Goal: Task Accomplishment & Management: Complete application form

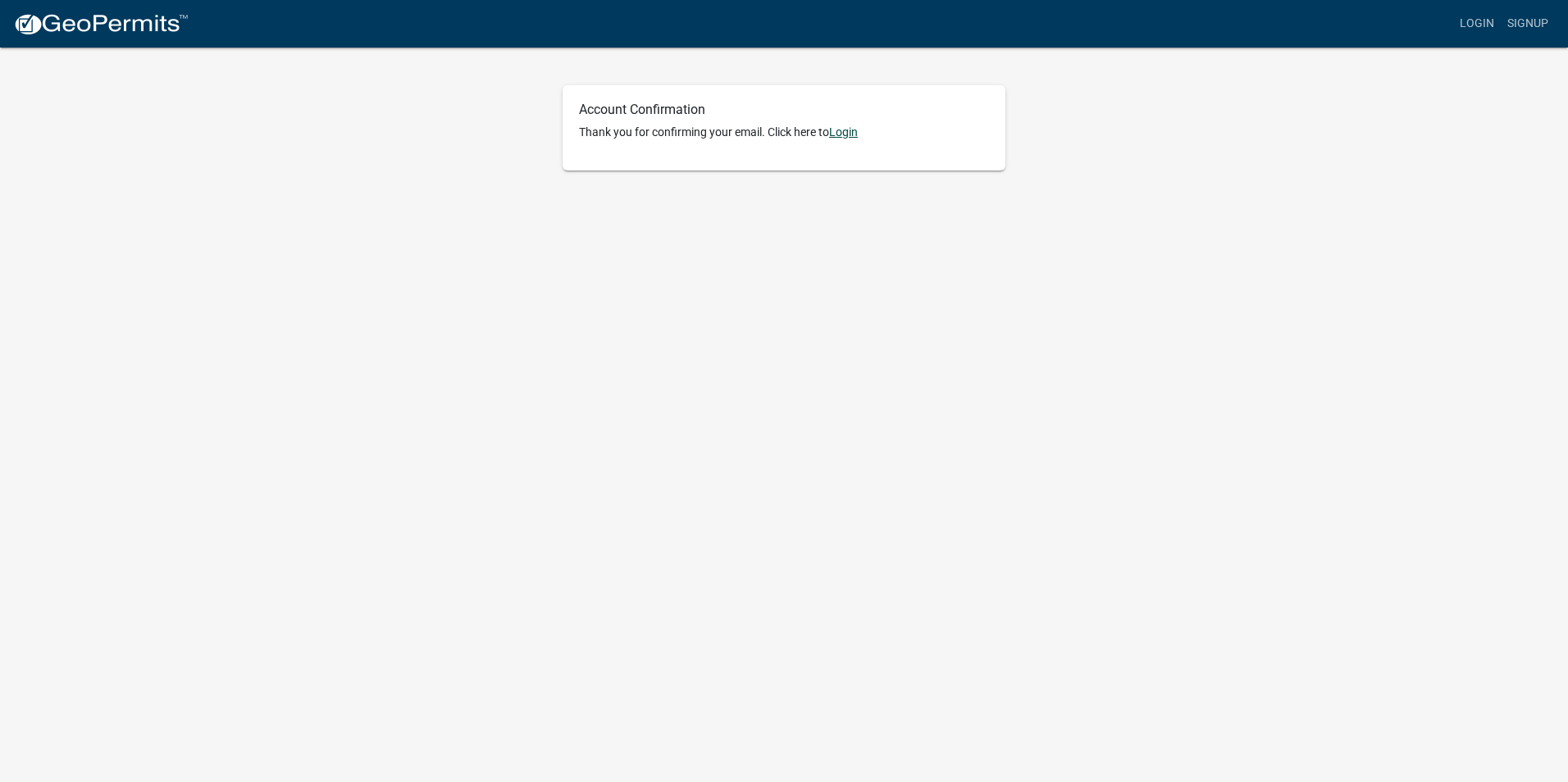
click at [856, 134] on link "Login" at bounding box center [843, 132] width 29 height 13
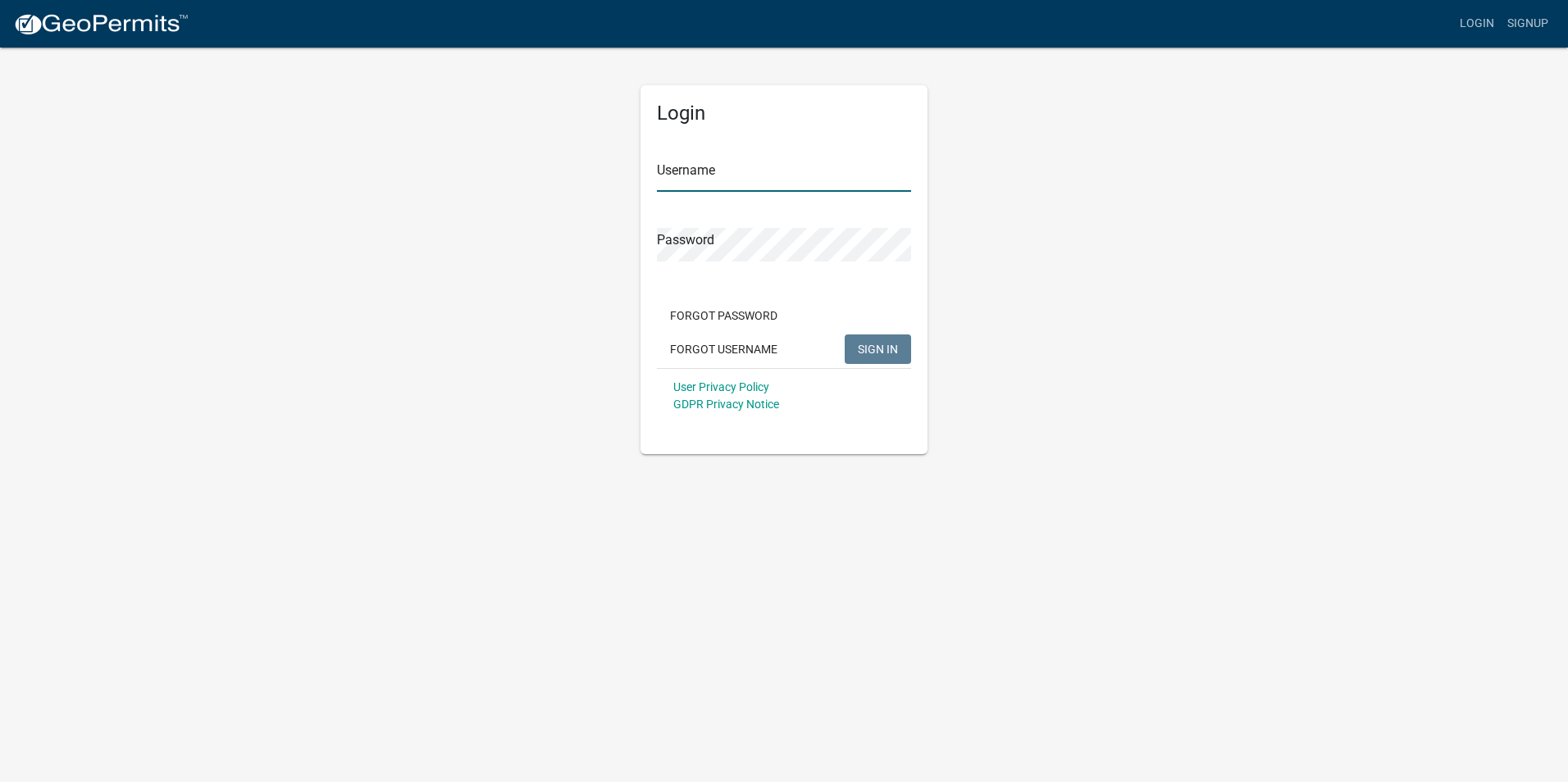
click at [707, 179] on input "Username" at bounding box center [784, 175] width 254 height 34
click at [899, 351] on button "SIGN IN" at bounding box center [877, 349] width 66 height 30
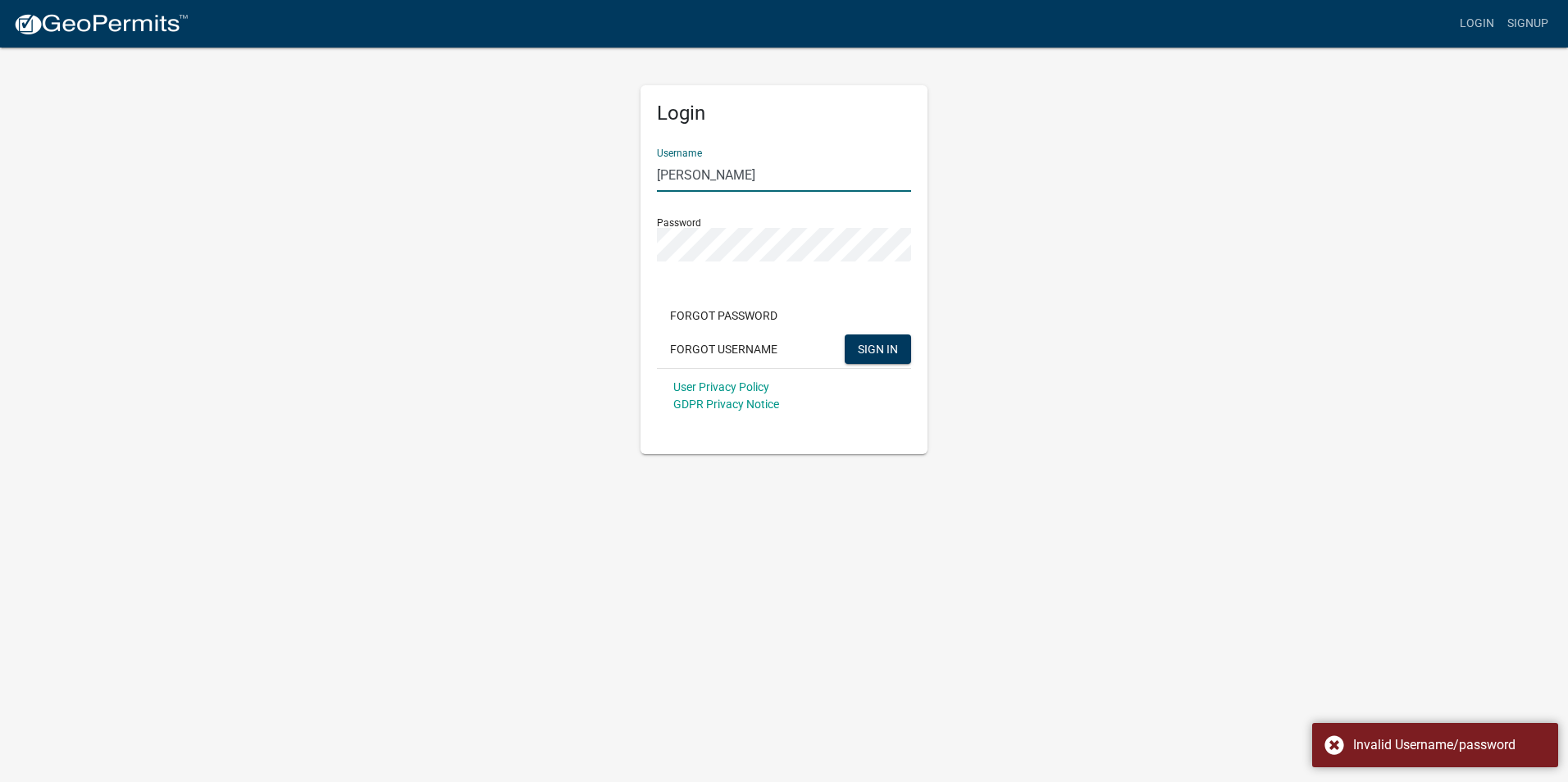
click at [720, 164] on input "[PERSON_NAME]" at bounding box center [784, 175] width 254 height 34
type input "C"
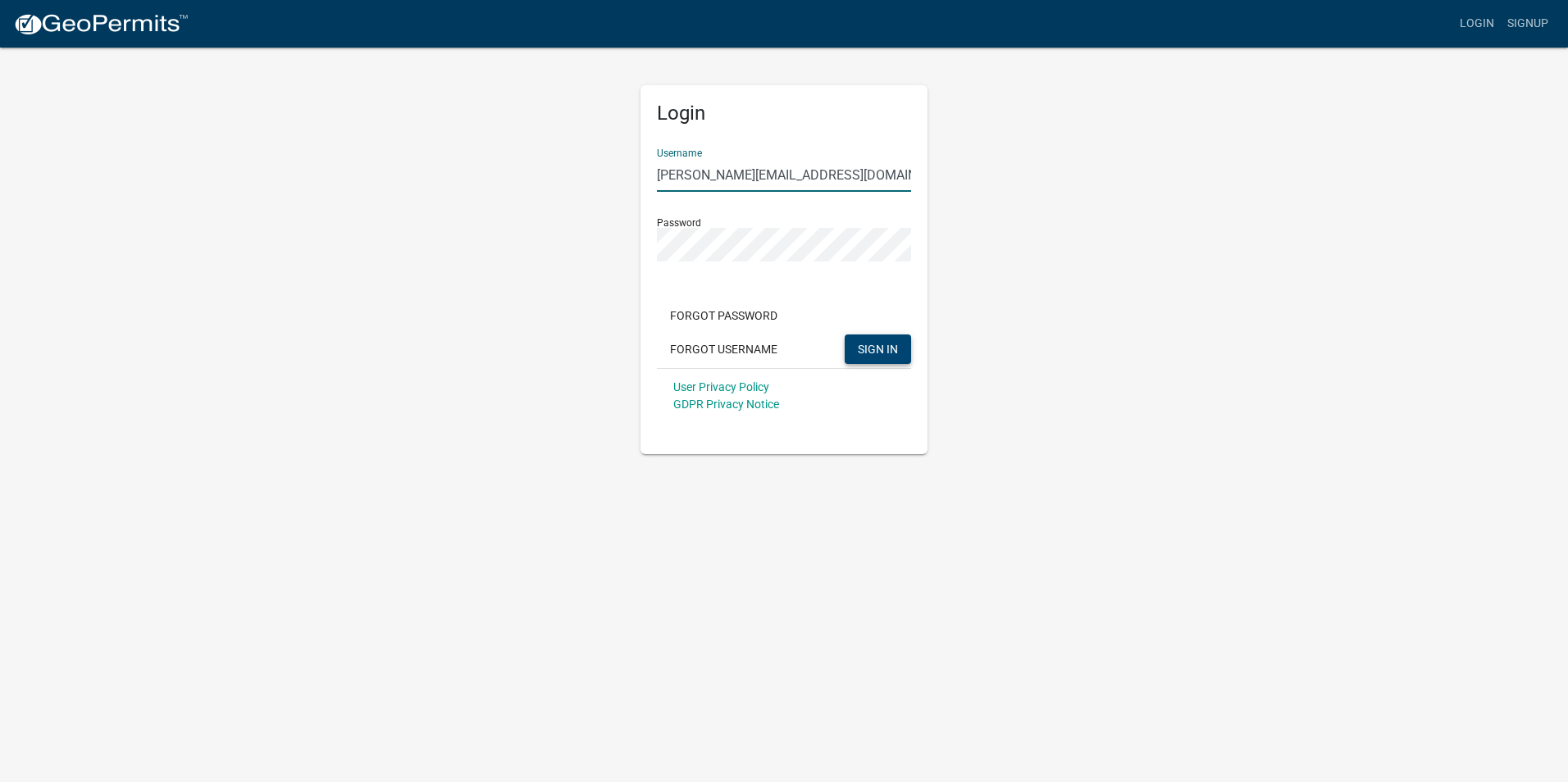
type input "c.pirkl@jjnichting.com"
click at [879, 345] on span "SIGN IN" at bounding box center [877, 348] width 40 height 13
click at [715, 348] on button "Forgot Username" at bounding box center [723, 349] width 134 height 30
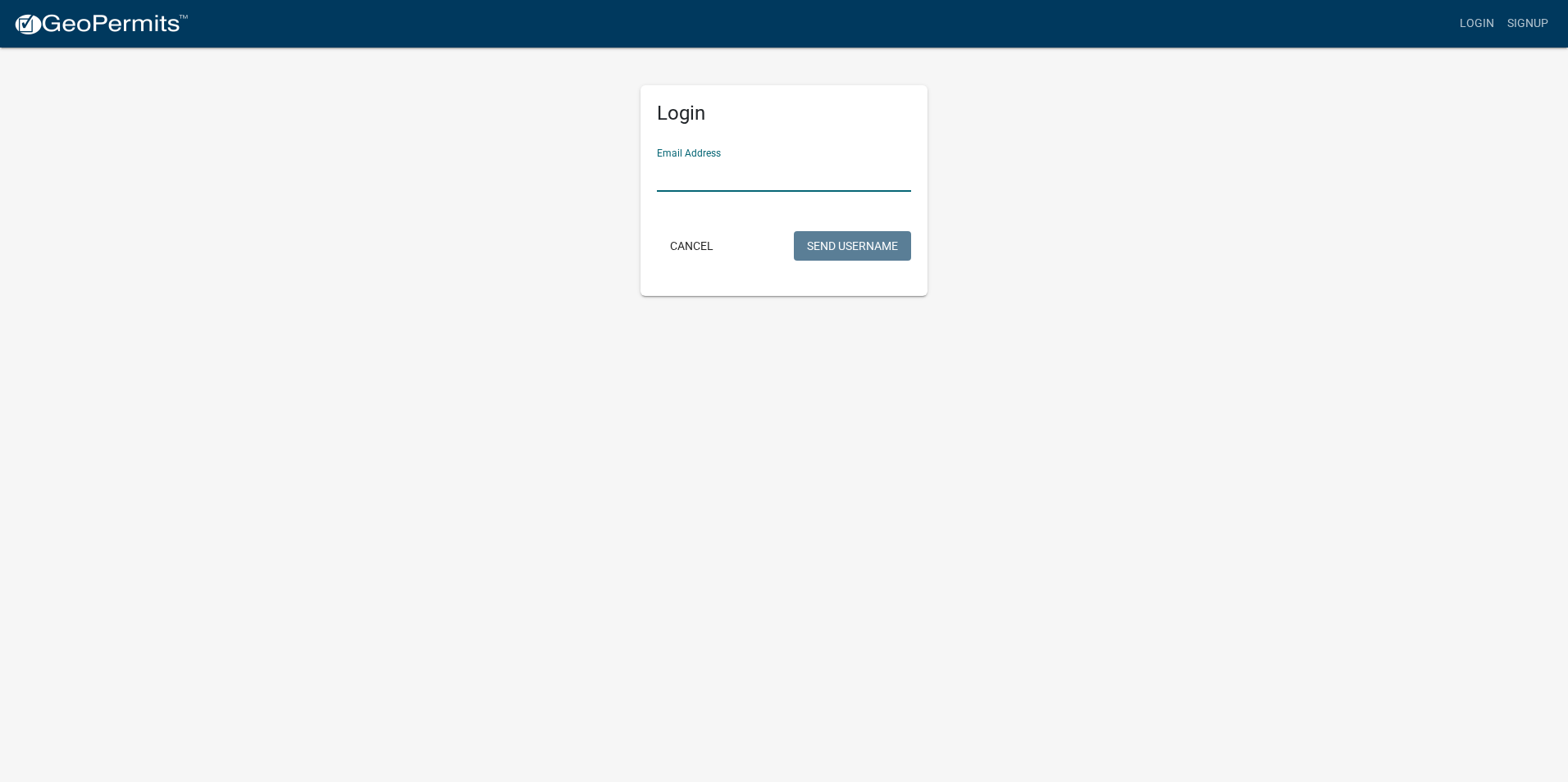
click at [699, 181] on input "Email Address" at bounding box center [784, 175] width 254 height 34
type input "c.pirkl@jjnichting.com"
click at [843, 245] on button "Send Username" at bounding box center [853, 247] width 118 height 30
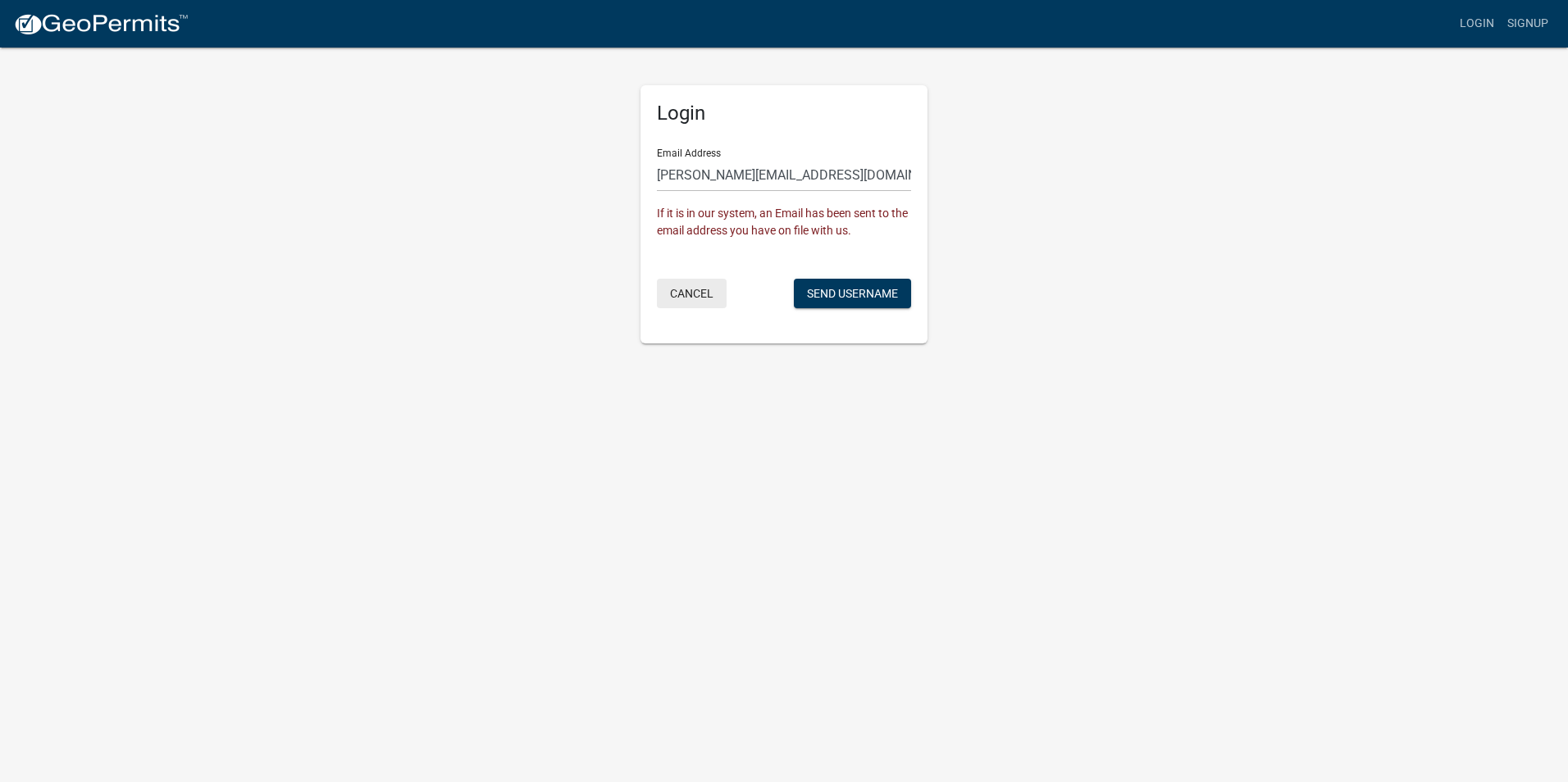
click at [694, 294] on button "Cancel" at bounding box center [691, 293] width 70 height 30
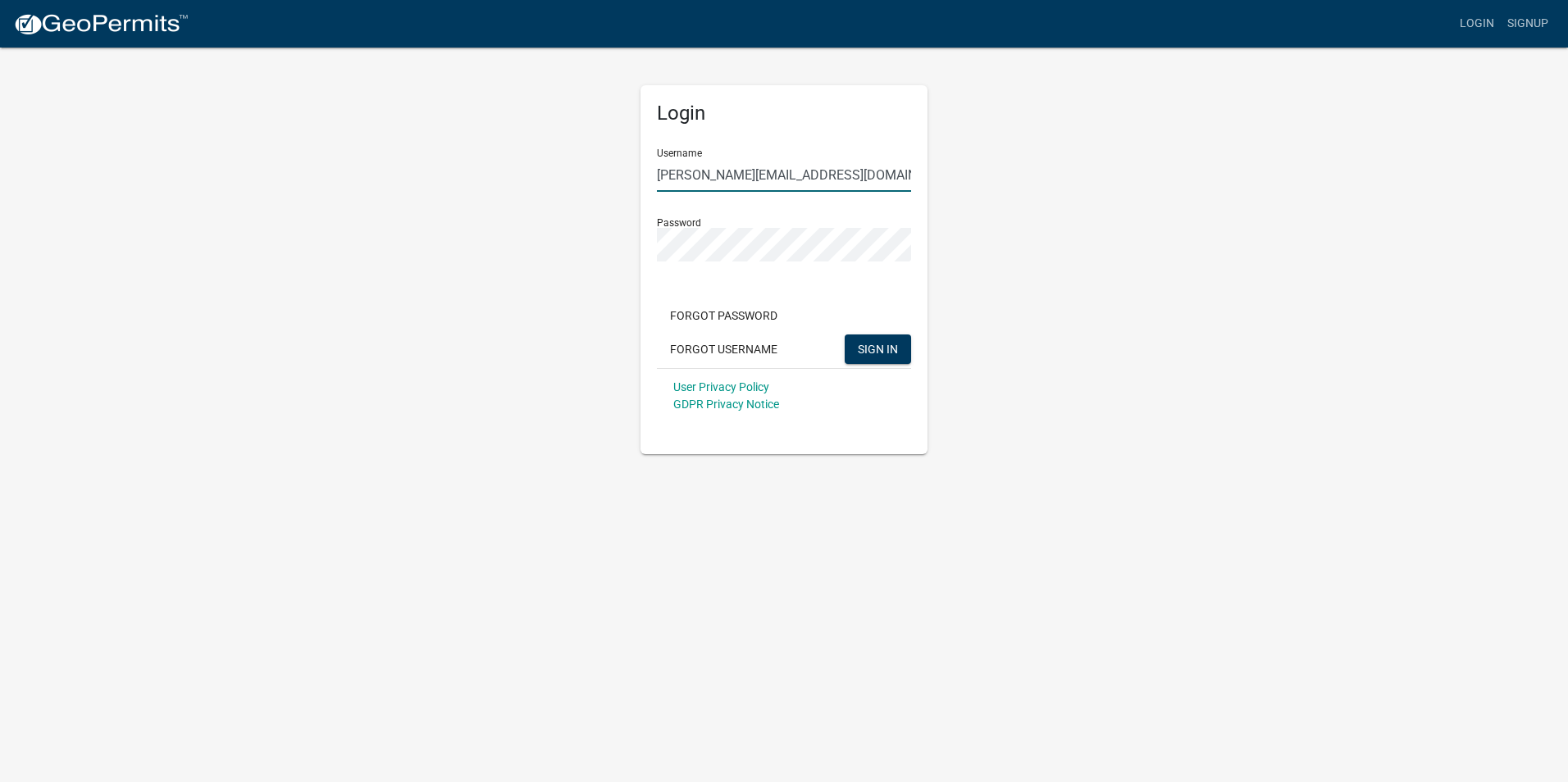
click at [799, 173] on input "c.pirkl@jjnichting.com" at bounding box center [784, 175] width 254 height 34
type input "c"
type input "[PERSON_NAME]"
click at [878, 352] on span "SIGN IN" at bounding box center [877, 348] width 40 height 13
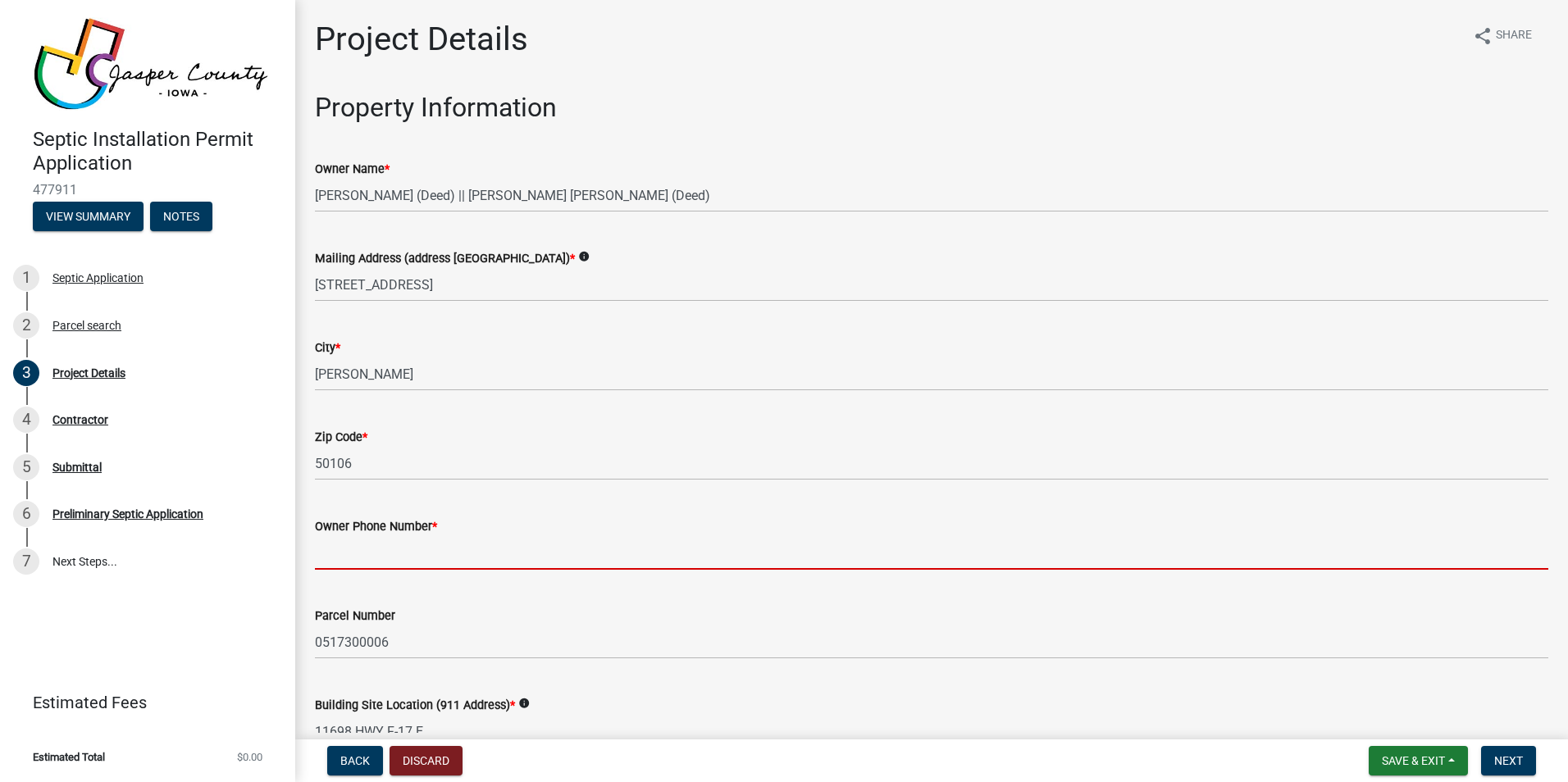
click at [375, 557] on input "Owner Phone Number *" at bounding box center [932, 553] width 1233 height 34
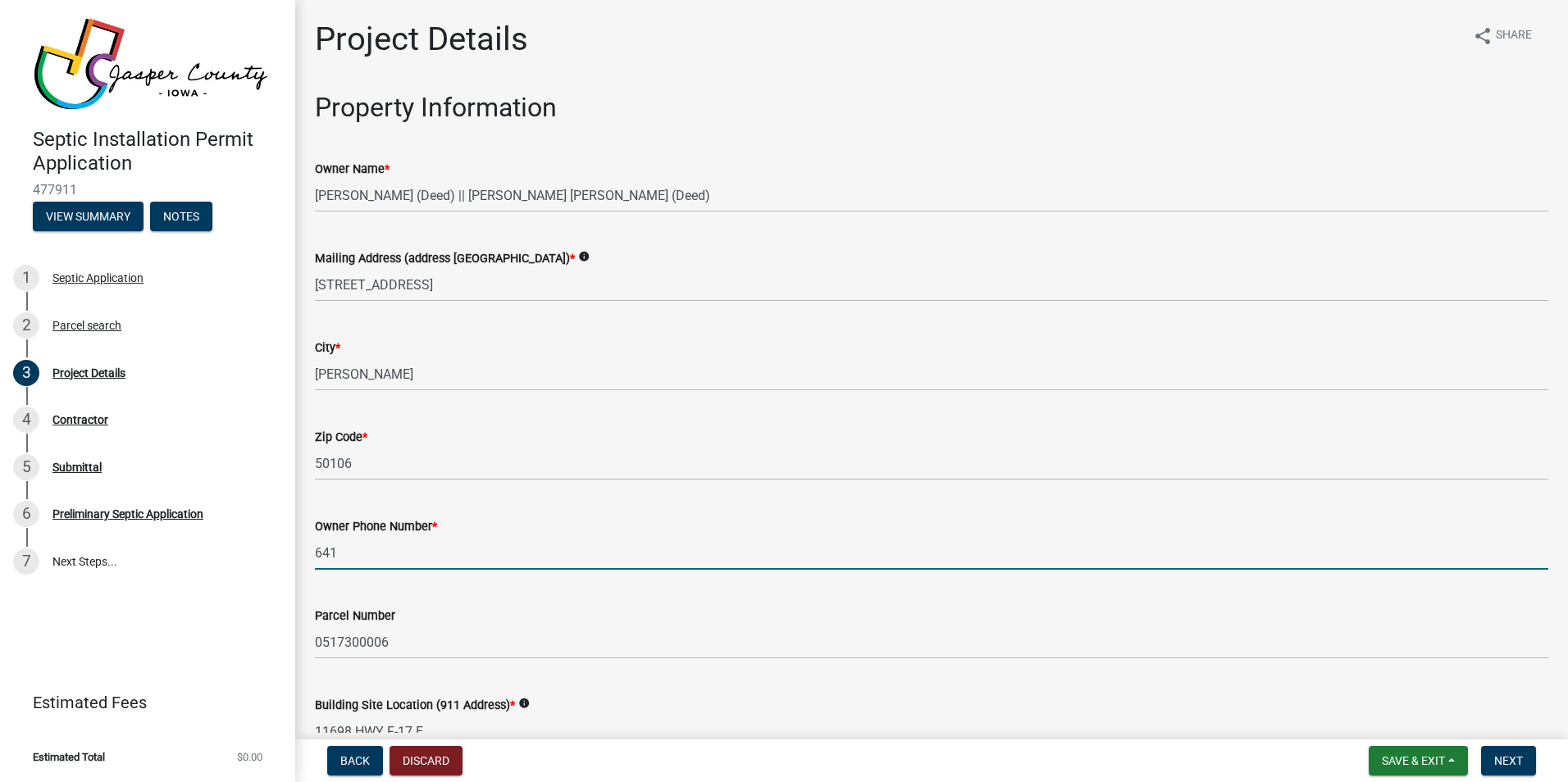
type input "6419908157"
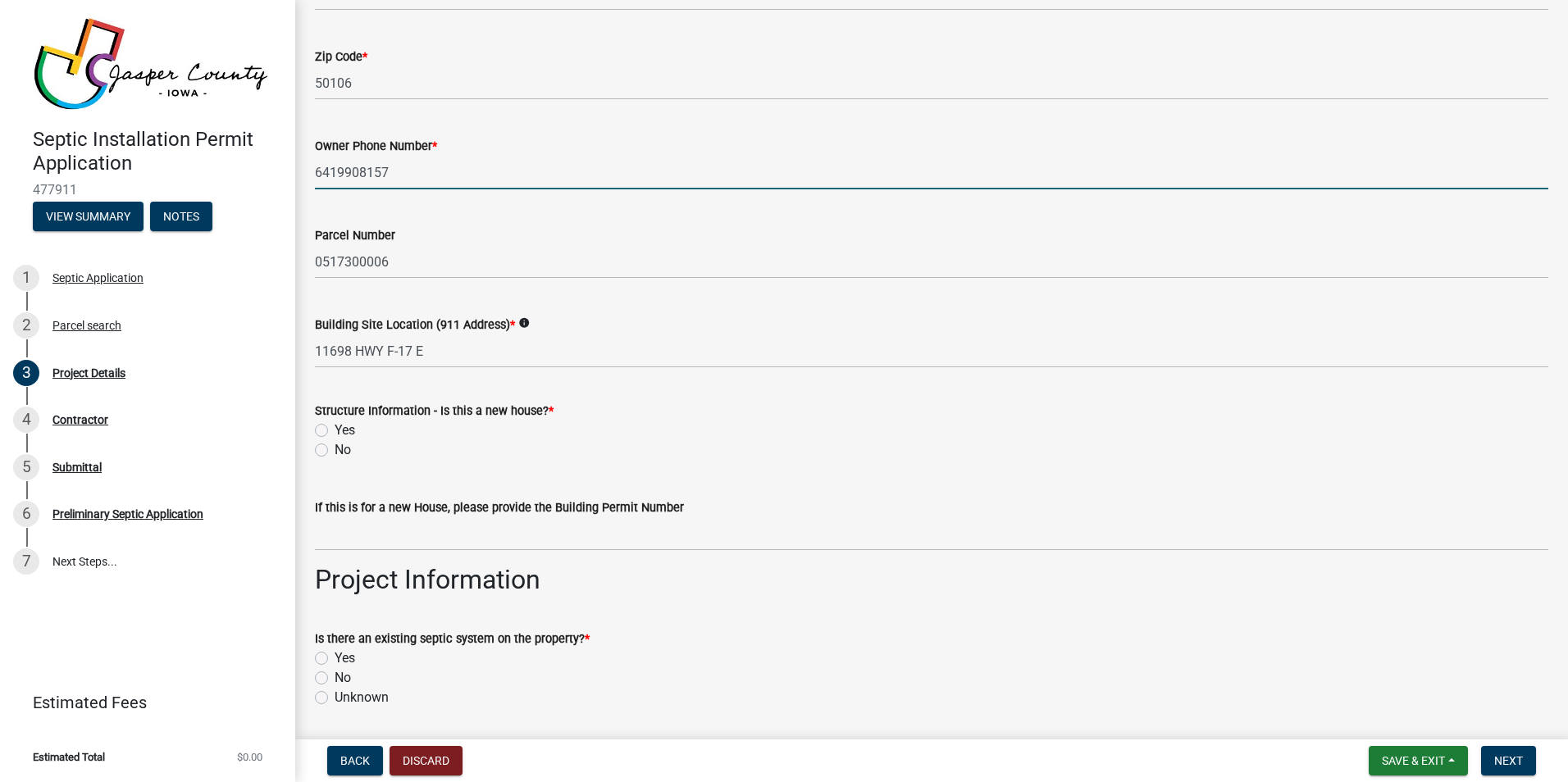
scroll to position [410, 0]
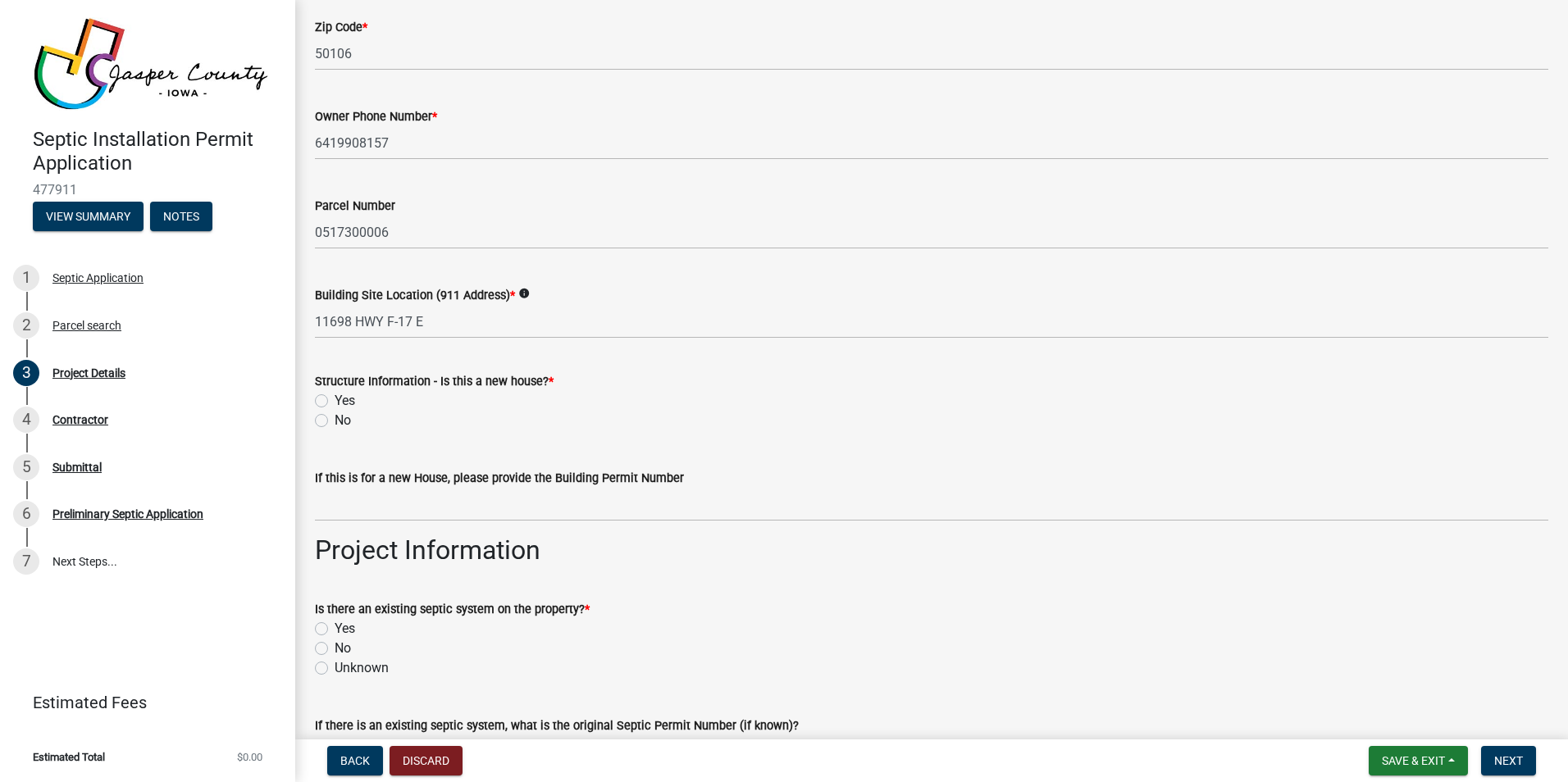
click at [335, 420] on label "No" at bounding box center [343, 420] width 17 height 20
click at [335, 420] on input "No" at bounding box center [339, 416] width 10 height 10
radio input "true"
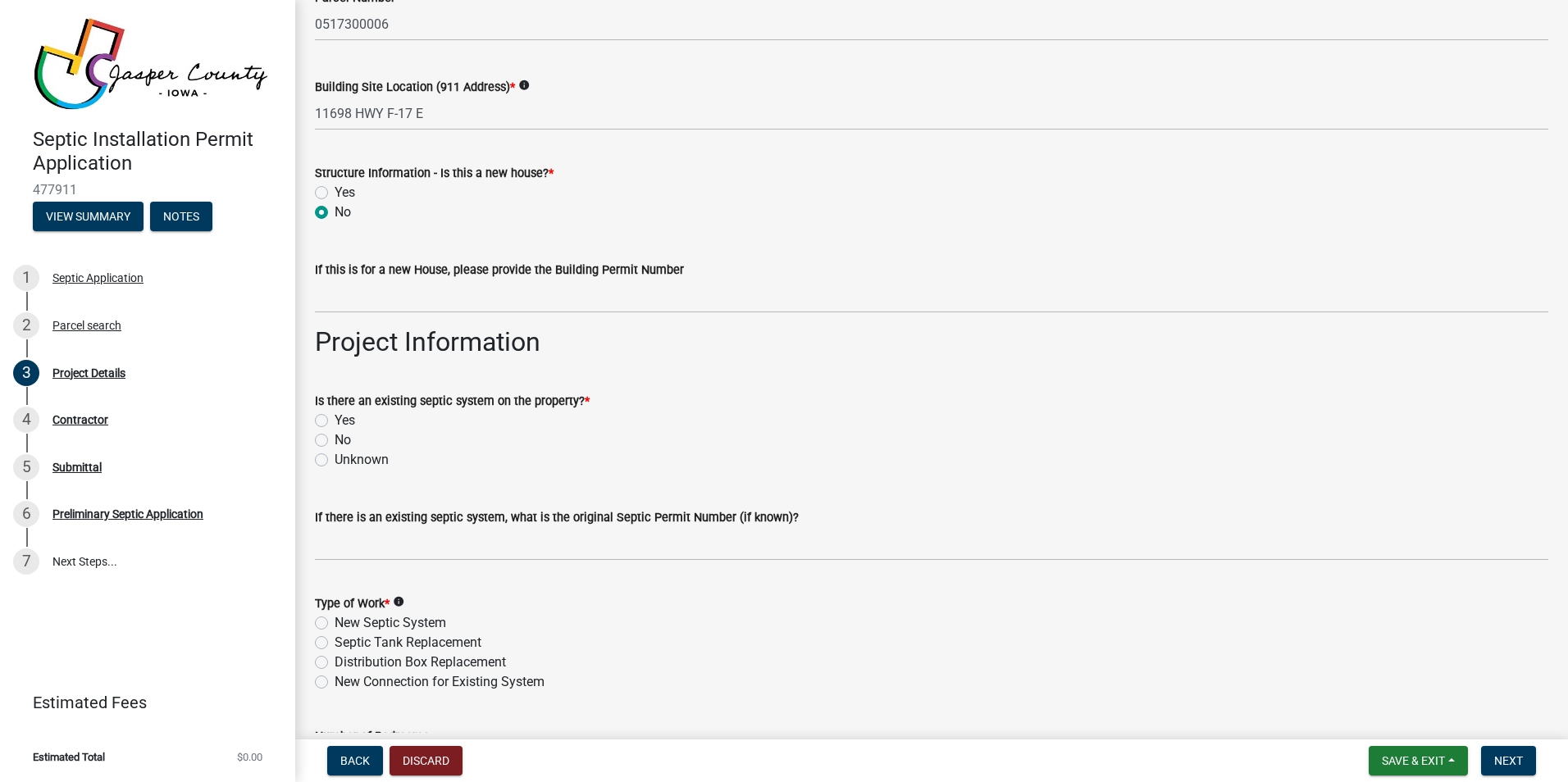
scroll to position [656, 0]
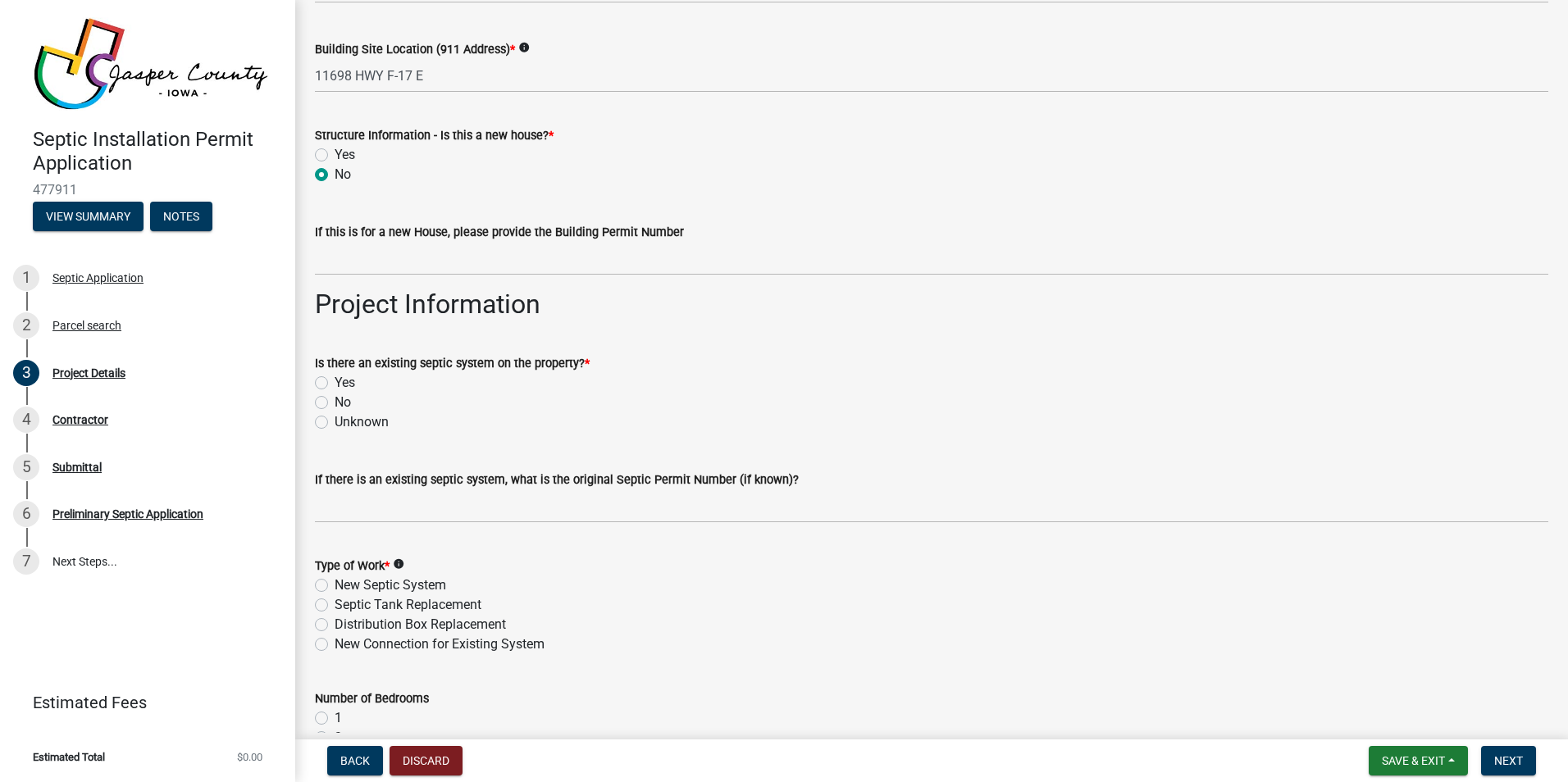
click at [335, 383] on label "Yes" at bounding box center [345, 382] width 21 height 20
click at [335, 383] on input "Yes" at bounding box center [339, 377] width 10 height 10
radio input "true"
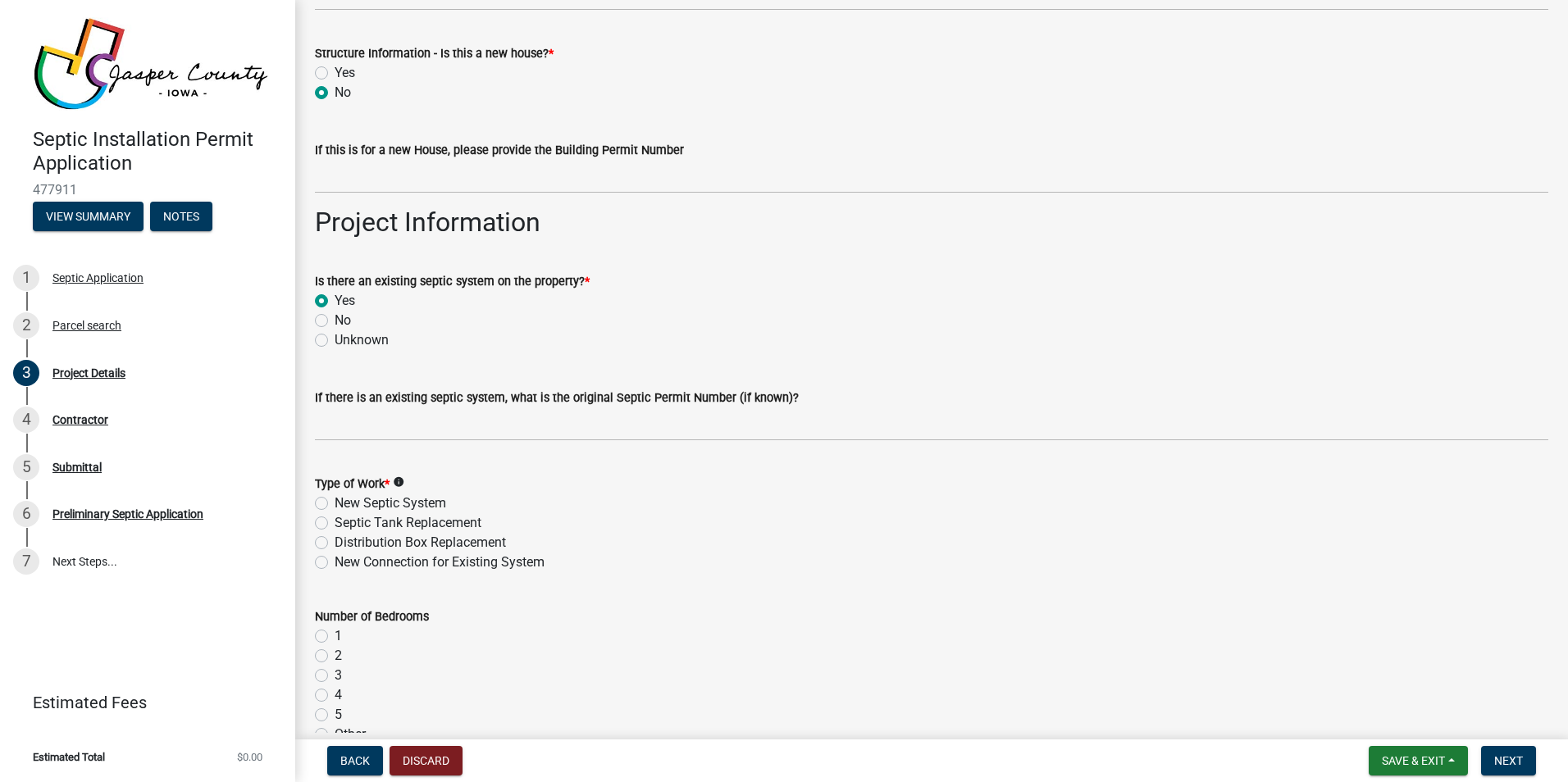
scroll to position [820, 0]
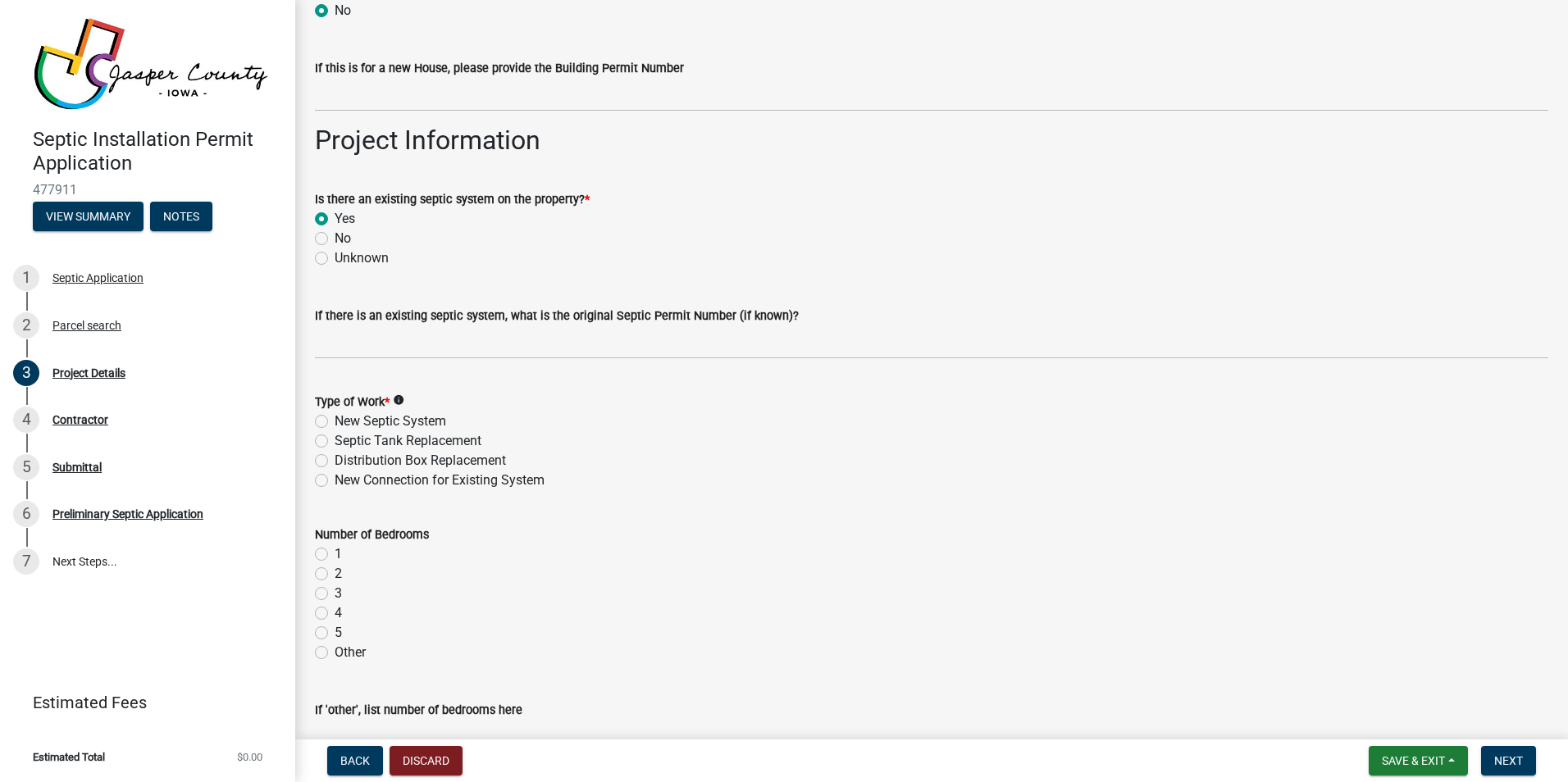
click at [335, 479] on label "New Connection for Existing System" at bounding box center [439, 480] width 210 height 20
click at [335, 479] on input "New Connection for Existing System" at bounding box center [339, 476] width 10 height 10
radio input "true"
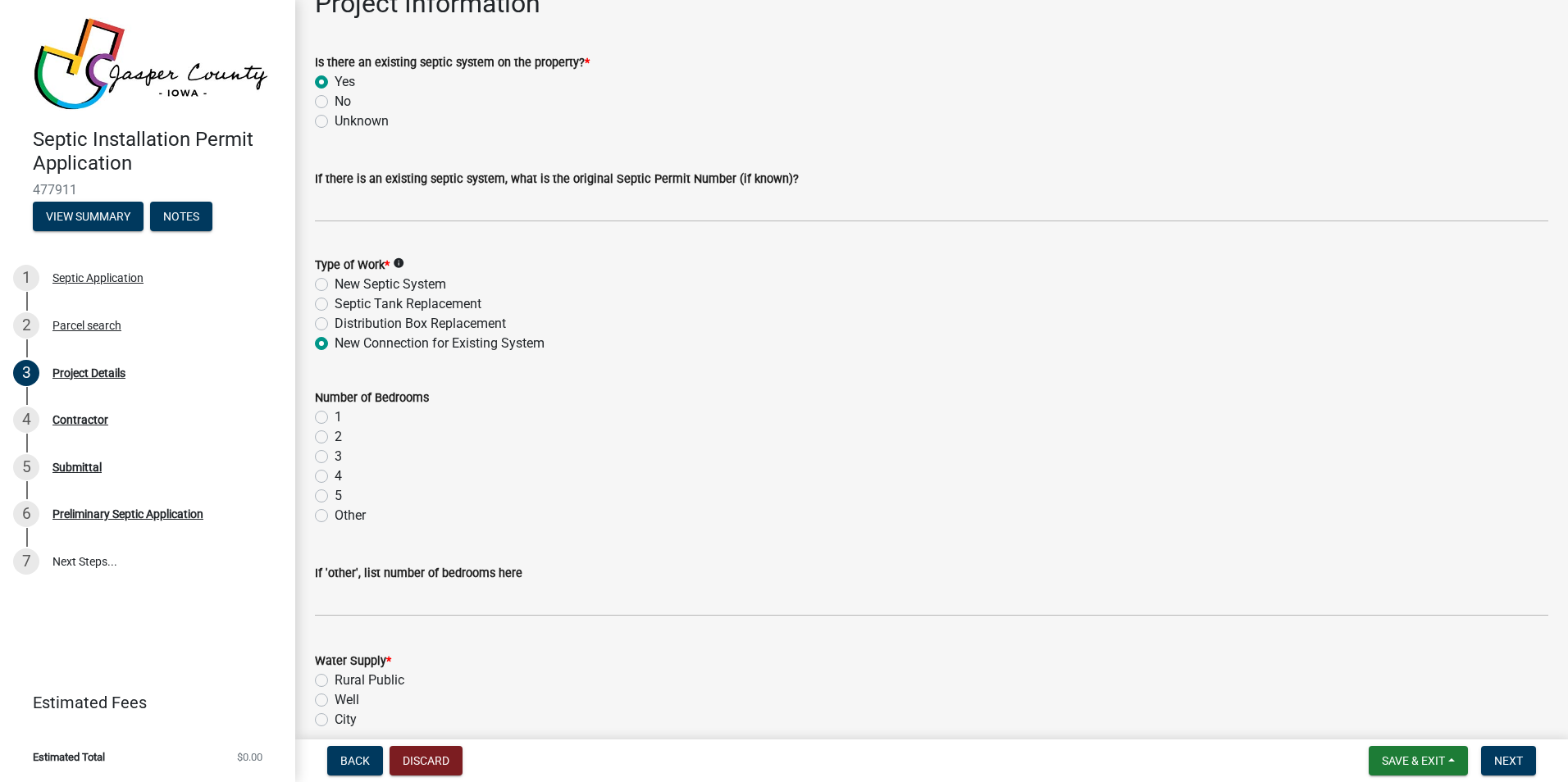
scroll to position [984, 0]
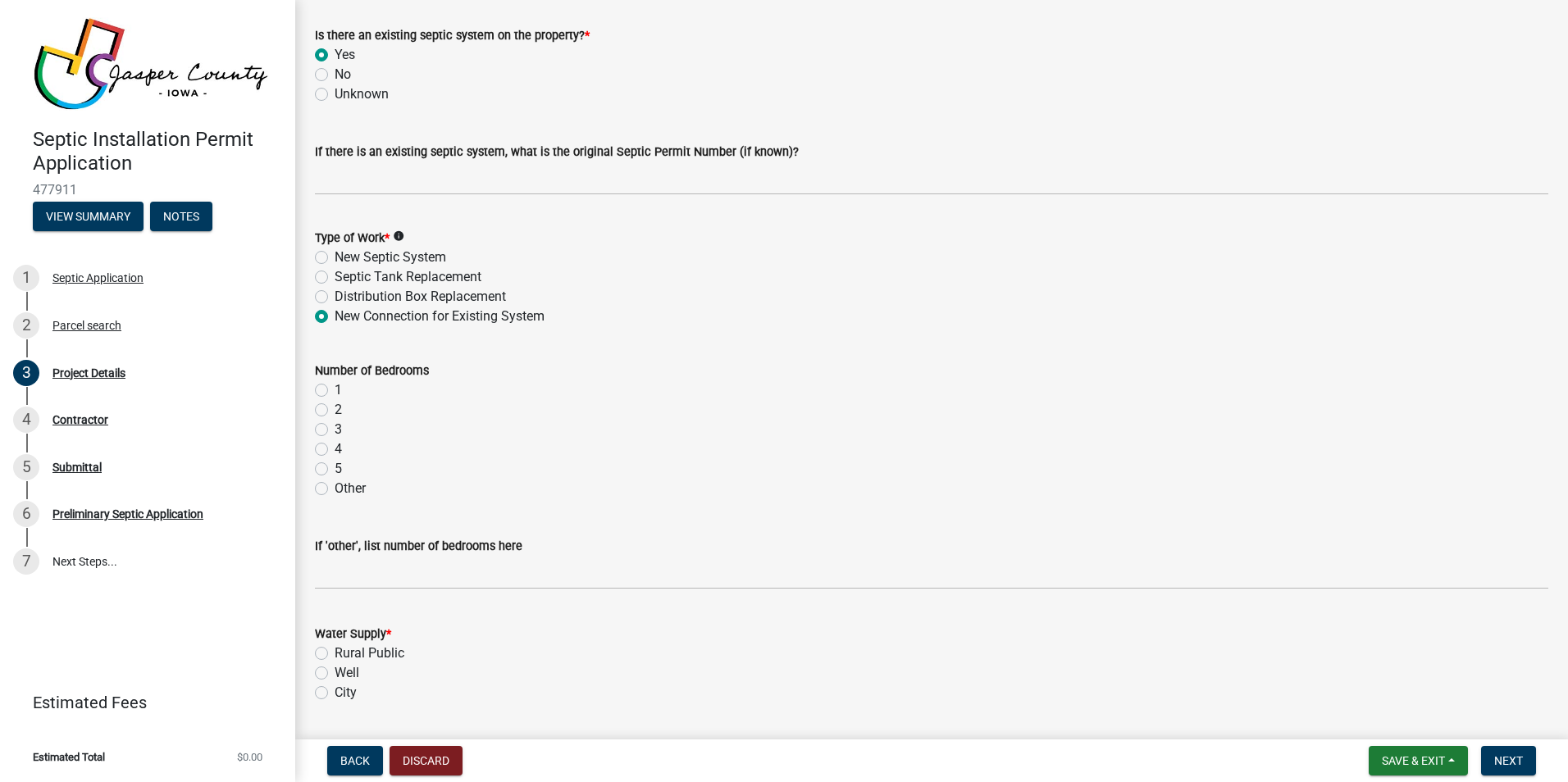
click at [335, 466] on label "5" at bounding box center [338, 469] width 7 height 20
click at [335, 466] on input "5" at bounding box center [339, 464] width 10 height 10
radio input "true"
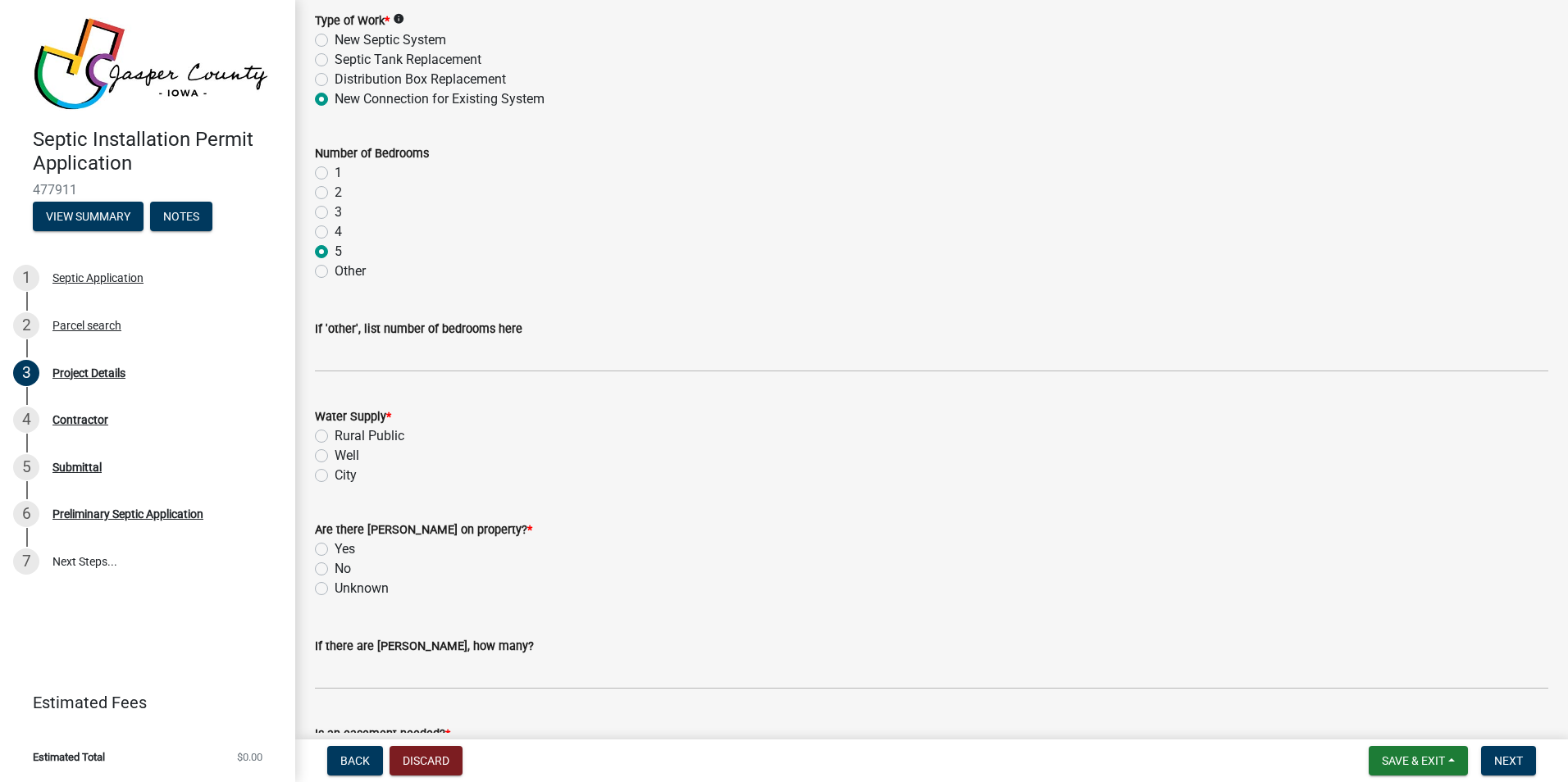
scroll to position [1230, 0]
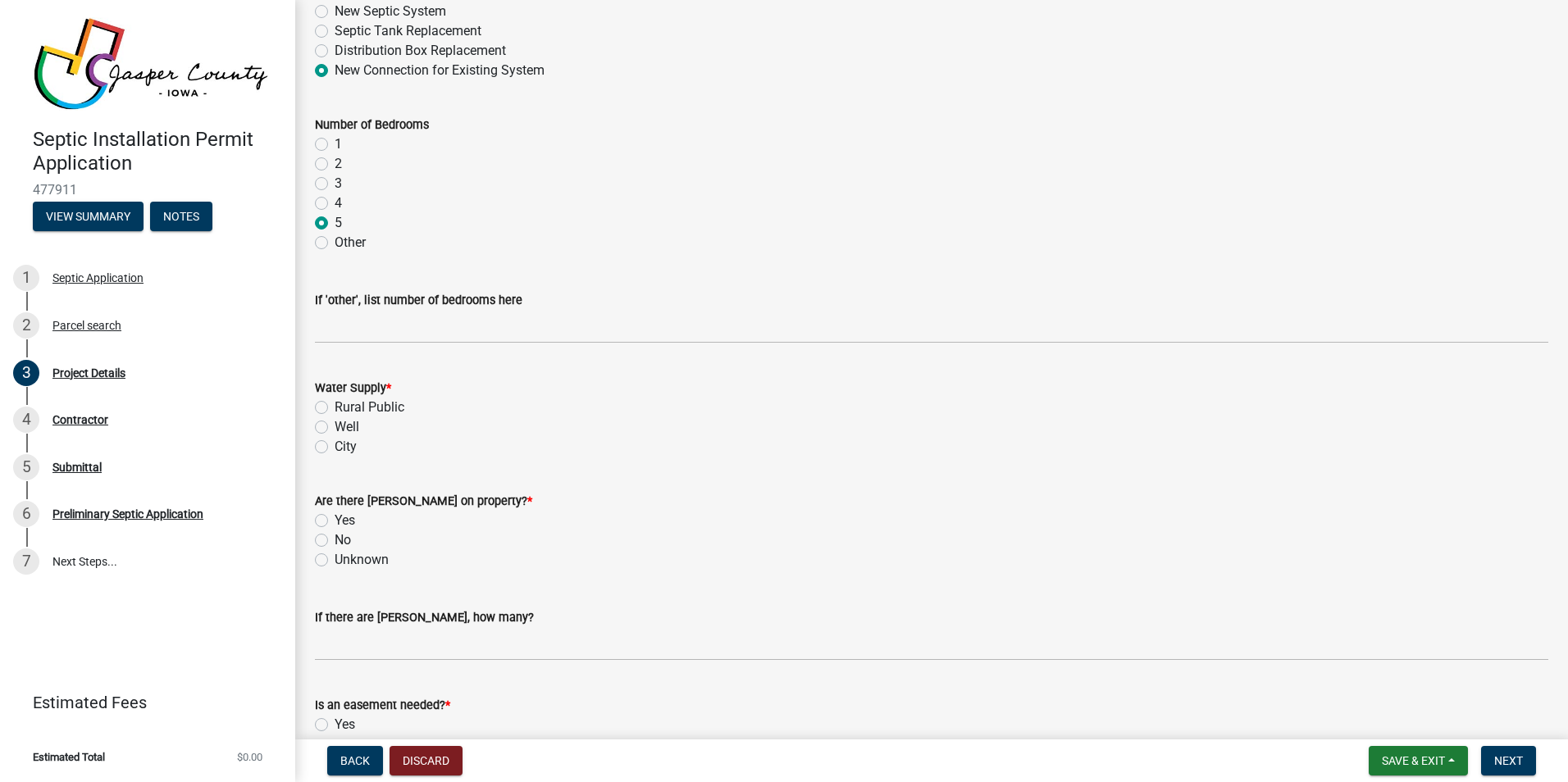
click at [335, 408] on label "Rural Public" at bounding box center [369, 407] width 70 height 20
click at [335, 408] on input "Rural Public" at bounding box center [339, 403] width 10 height 10
radio input "true"
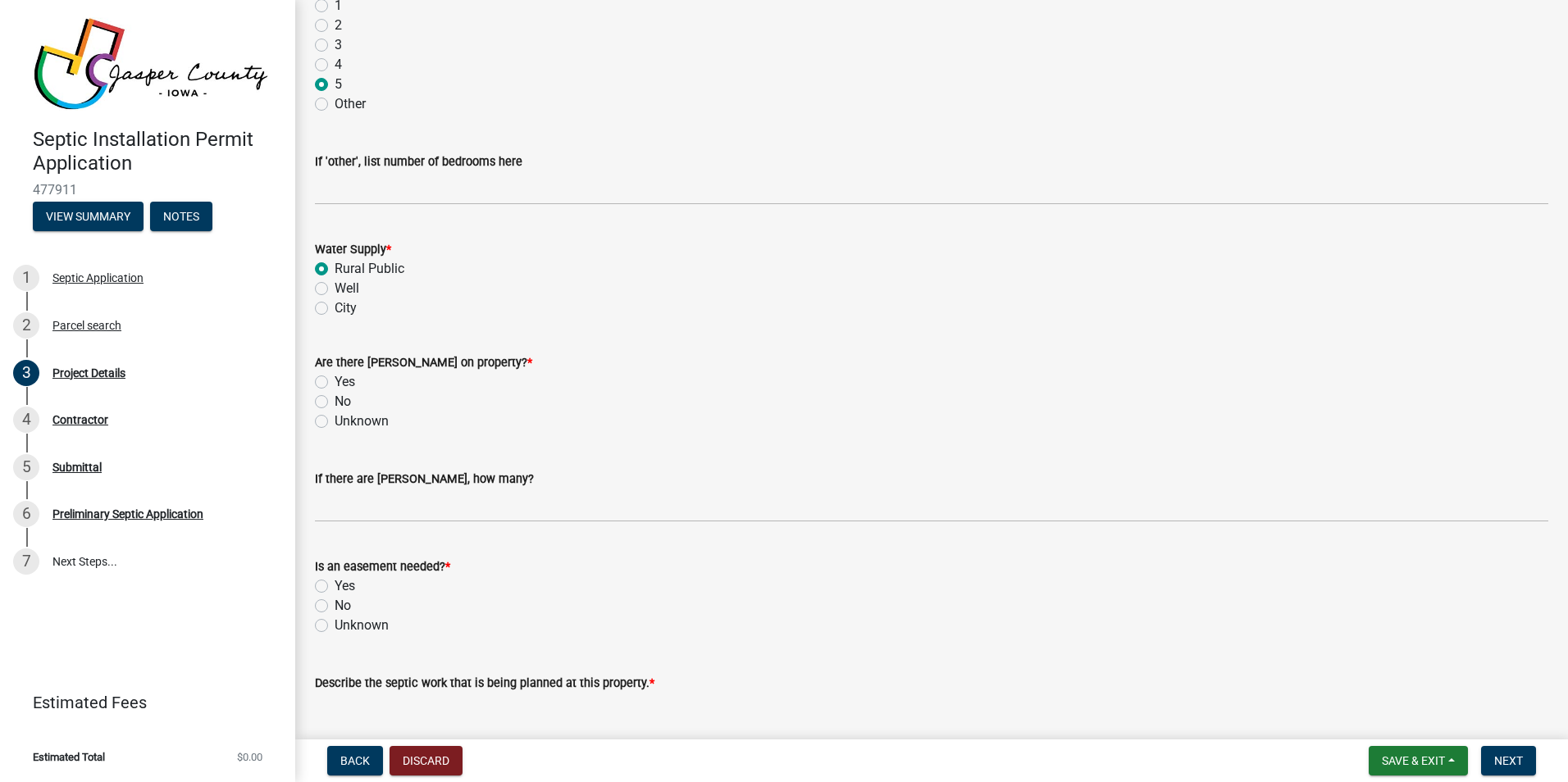
scroll to position [1394, 0]
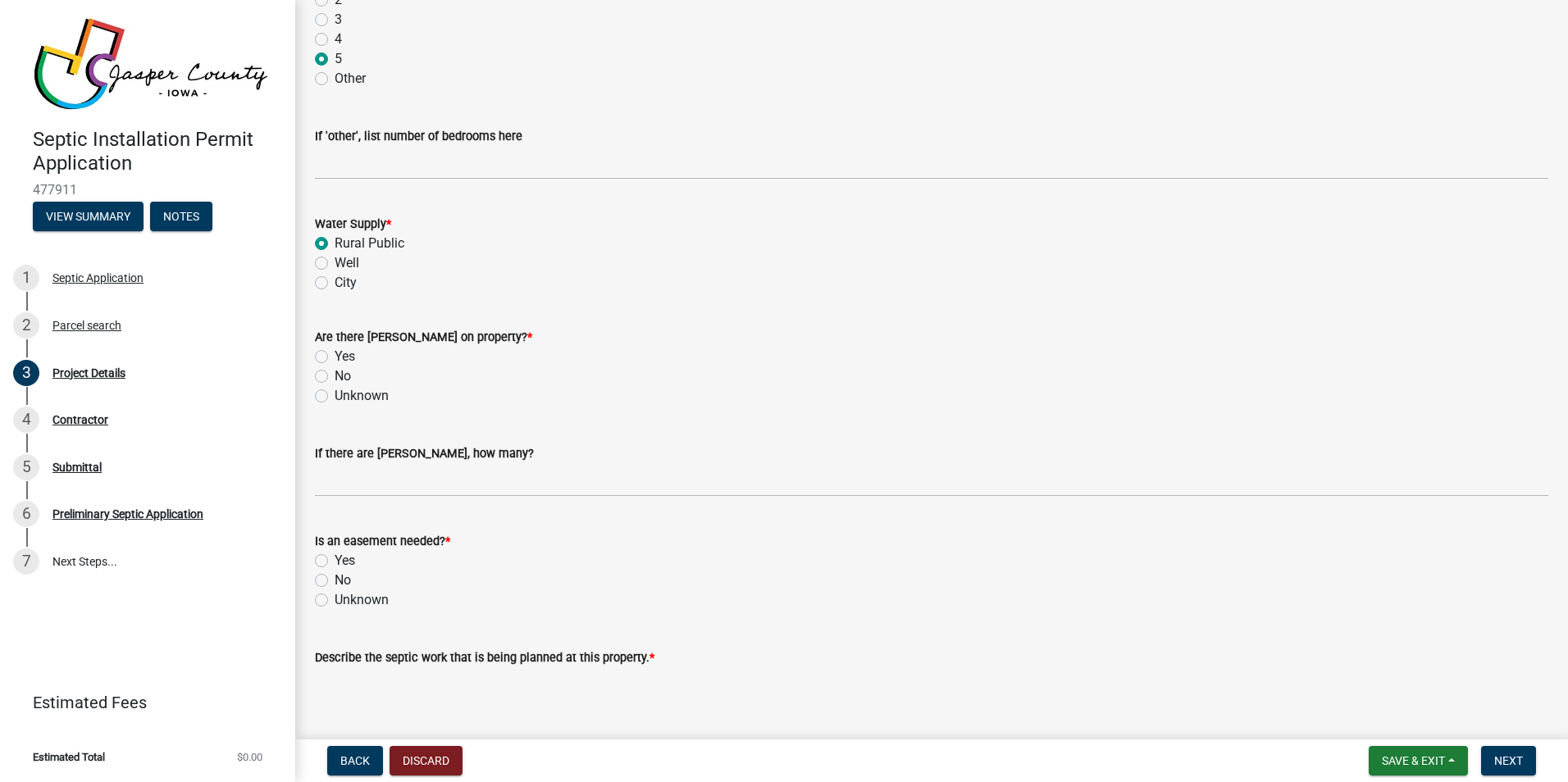
drag, startPoint x: 322, startPoint y: 375, endPoint x: 335, endPoint y: 375, distance: 13.0
click at [335, 375] on label "No" at bounding box center [343, 376] width 17 height 20
click at [335, 375] on input "No" at bounding box center [339, 371] width 10 height 10
radio input "true"
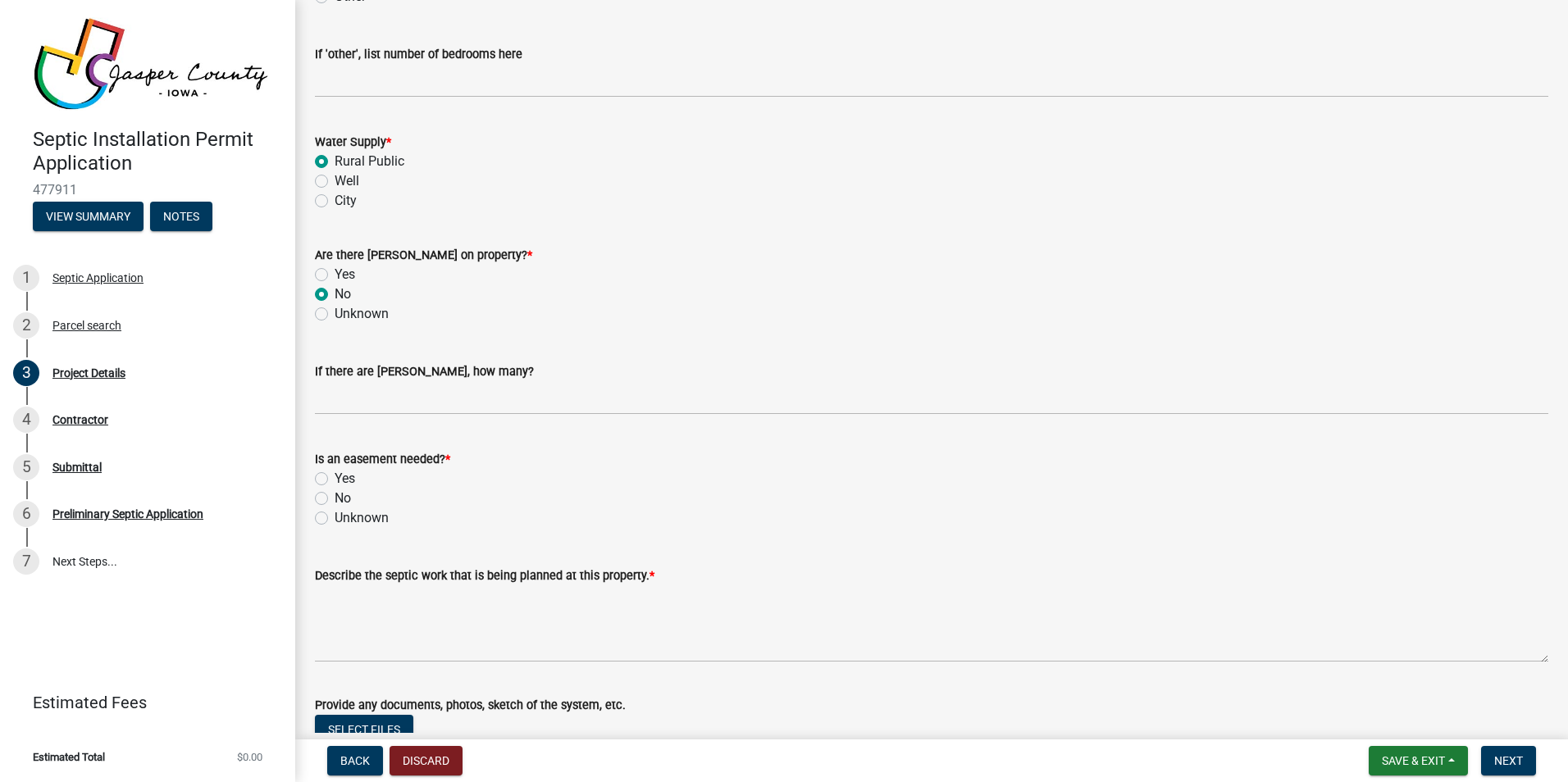
scroll to position [1558, 0]
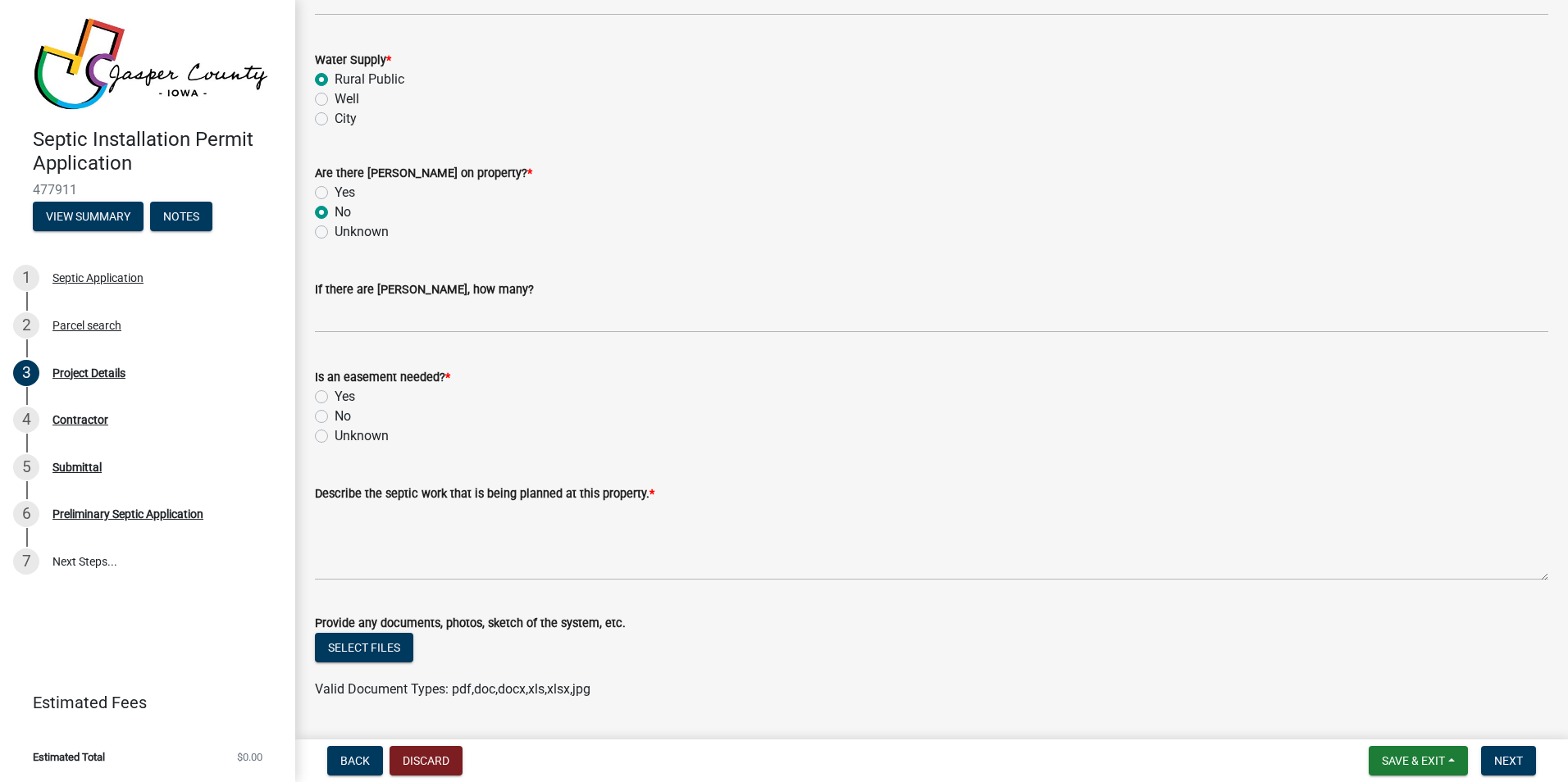
click at [335, 416] on label "No" at bounding box center [343, 416] width 17 height 20
click at [335, 416] on input "No" at bounding box center [339, 411] width 10 height 10
radio input "true"
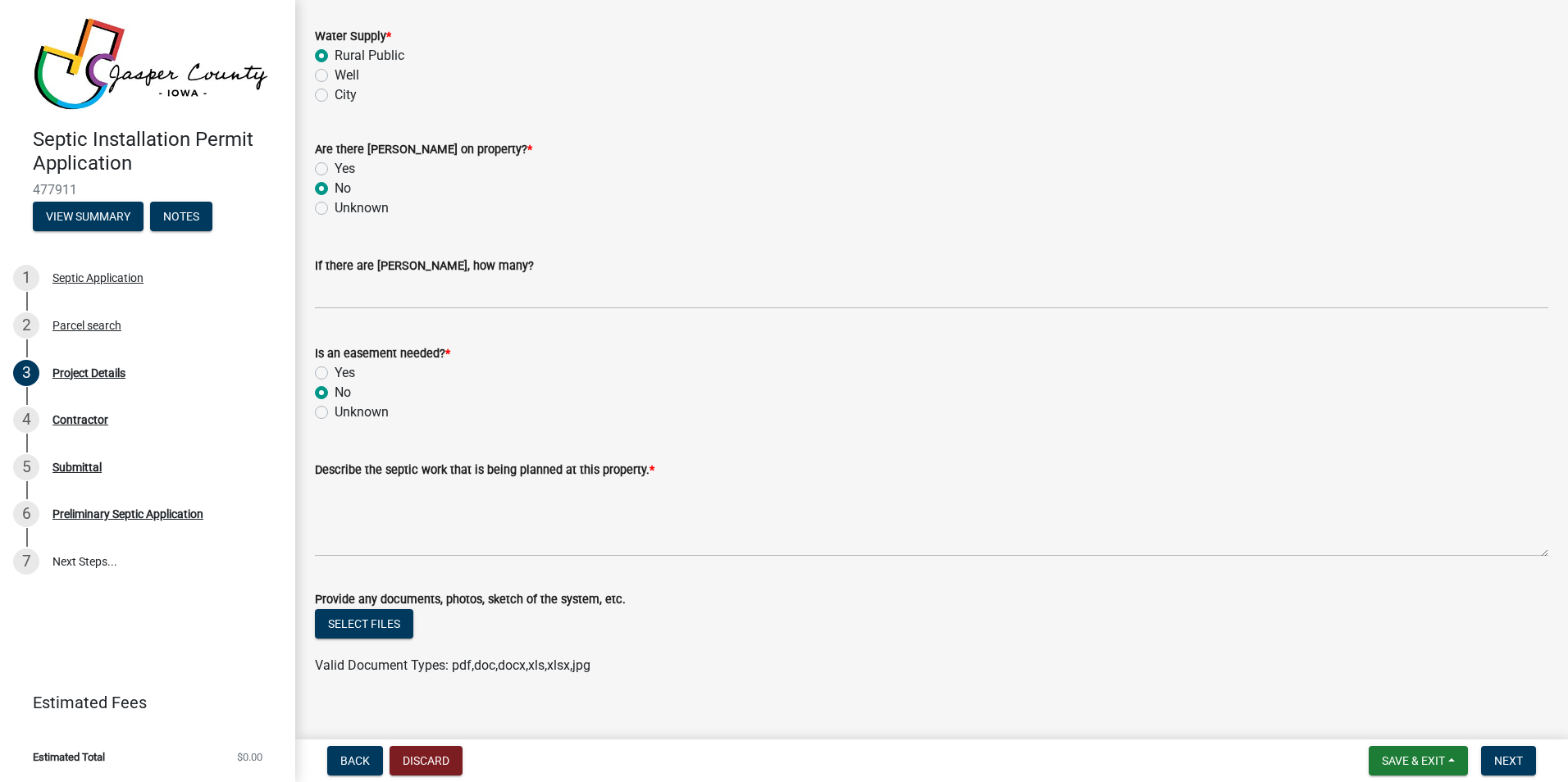
scroll to position [1603, 0]
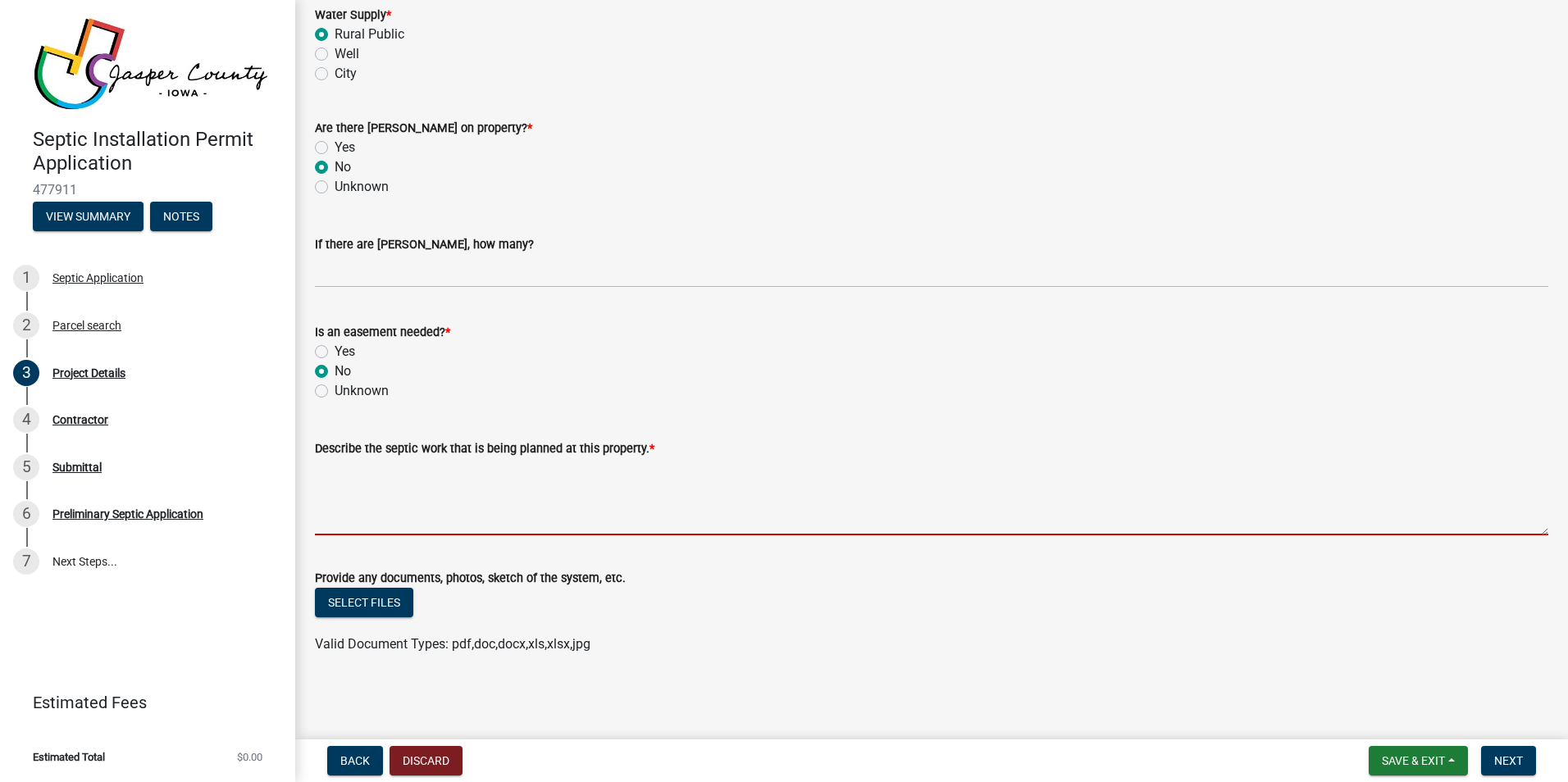
click at [449, 482] on textarea "Describe the septic work that is being planned at this property. *" at bounding box center [932, 497] width 1233 height 78
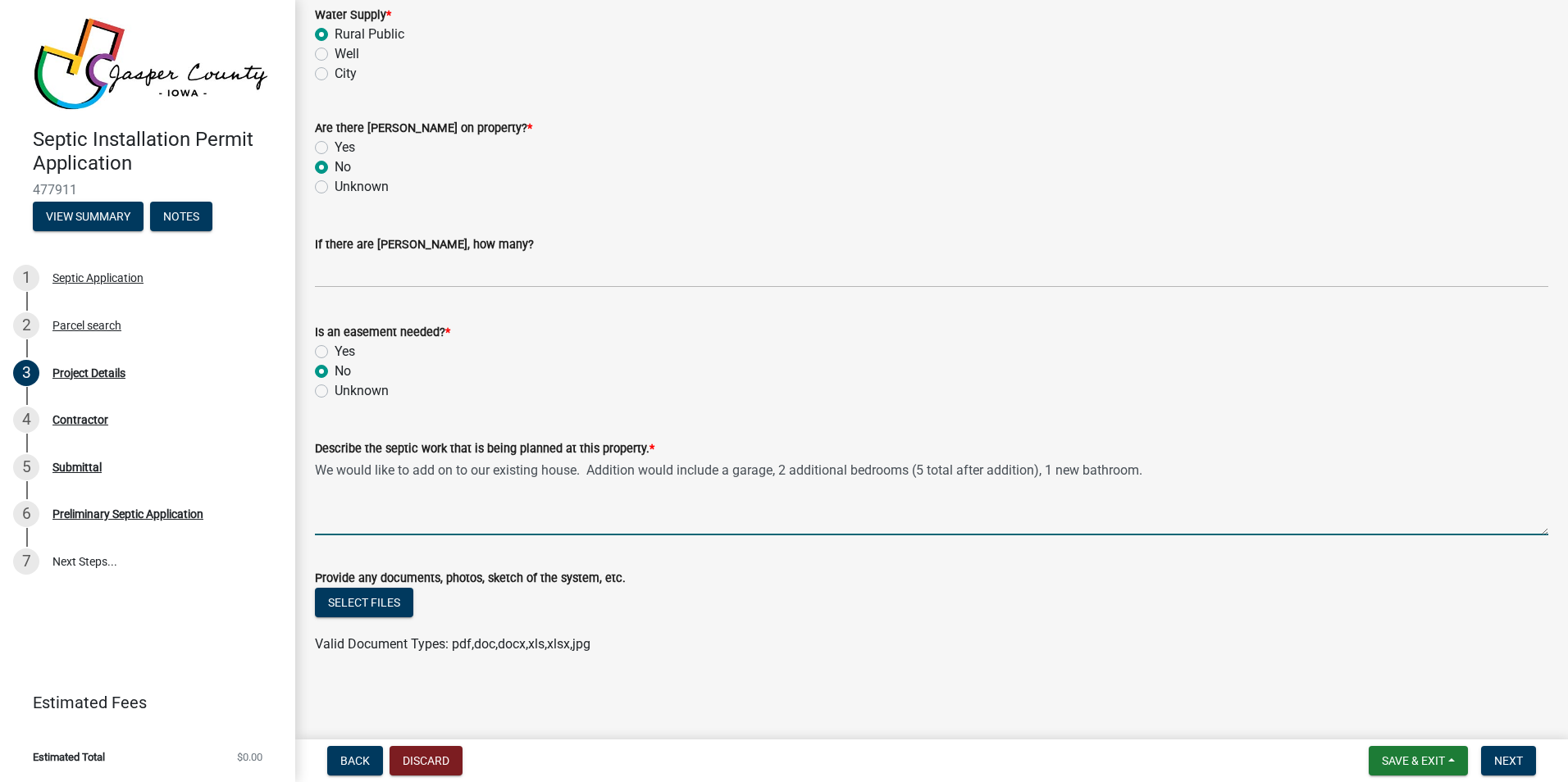
click at [597, 470] on textarea "We would like to add on to our existing house. Addition would include a garage,…" at bounding box center [932, 497] width 1233 height 78
click at [1187, 467] on textarea "We would like to add on to our existing house. New addition would include a gar…" at bounding box center [932, 497] width 1233 height 78
type textarea "We would like to add on to our existing house. New addition would include a gar…"
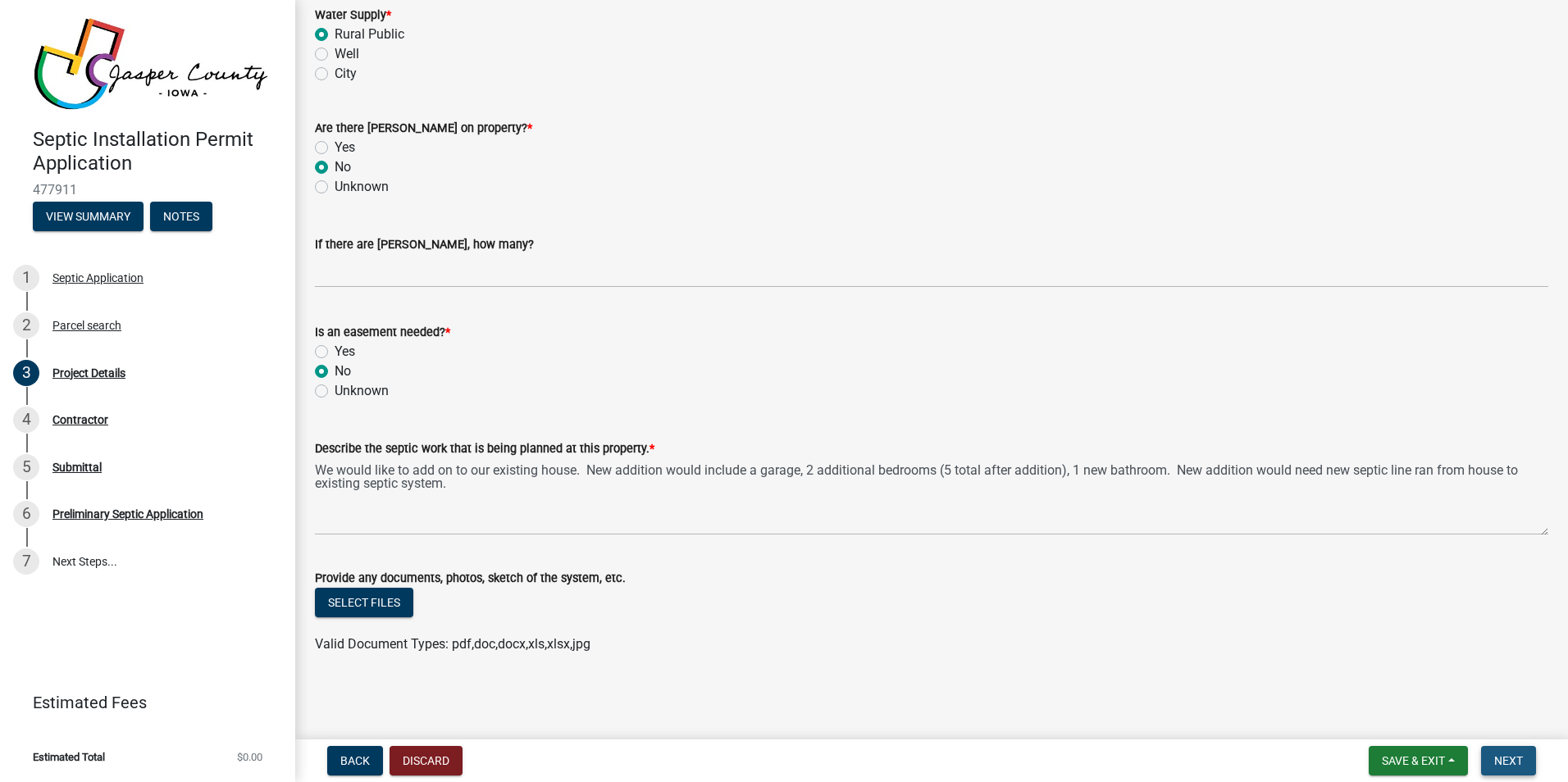
click at [1520, 759] on span "Next" at bounding box center [1508, 761] width 29 height 13
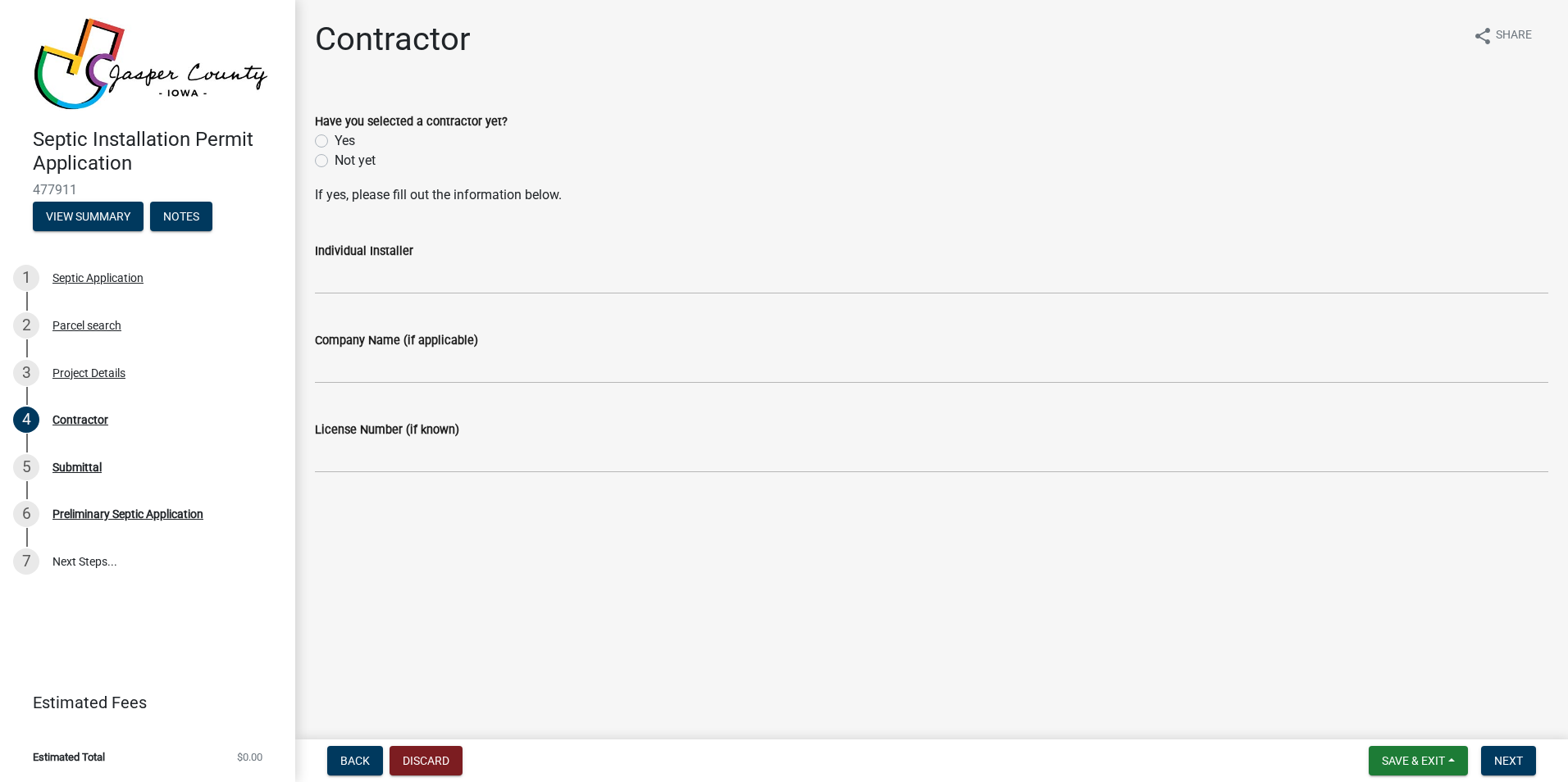
click at [335, 143] on label "Yes" at bounding box center [345, 140] width 21 height 20
click at [335, 142] on input "Yes" at bounding box center [339, 135] width 10 height 10
radio input "true"
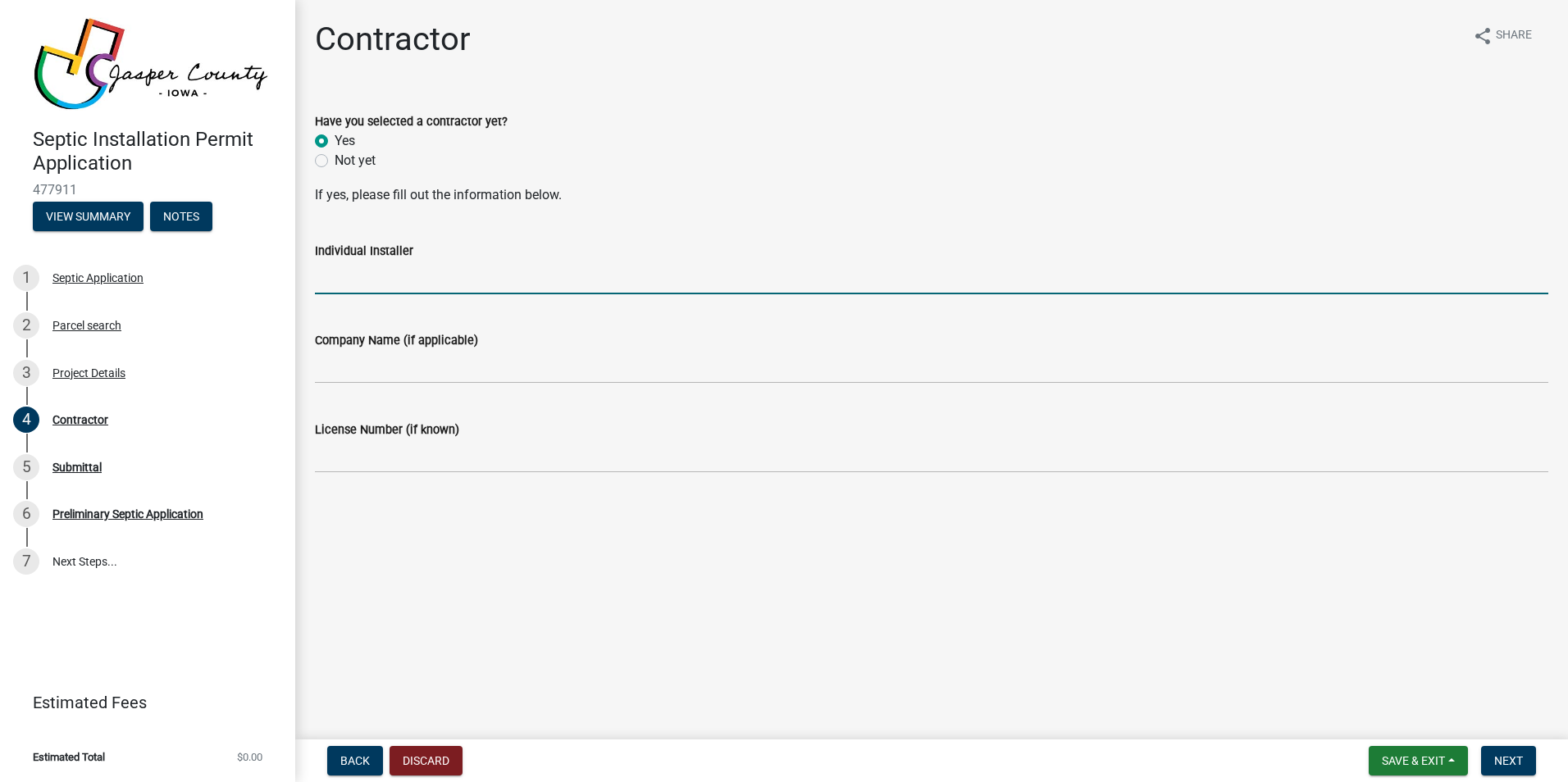
click at [383, 275] on input "Individual Installer" at bounding box center [932, 277] width 1233 height 34
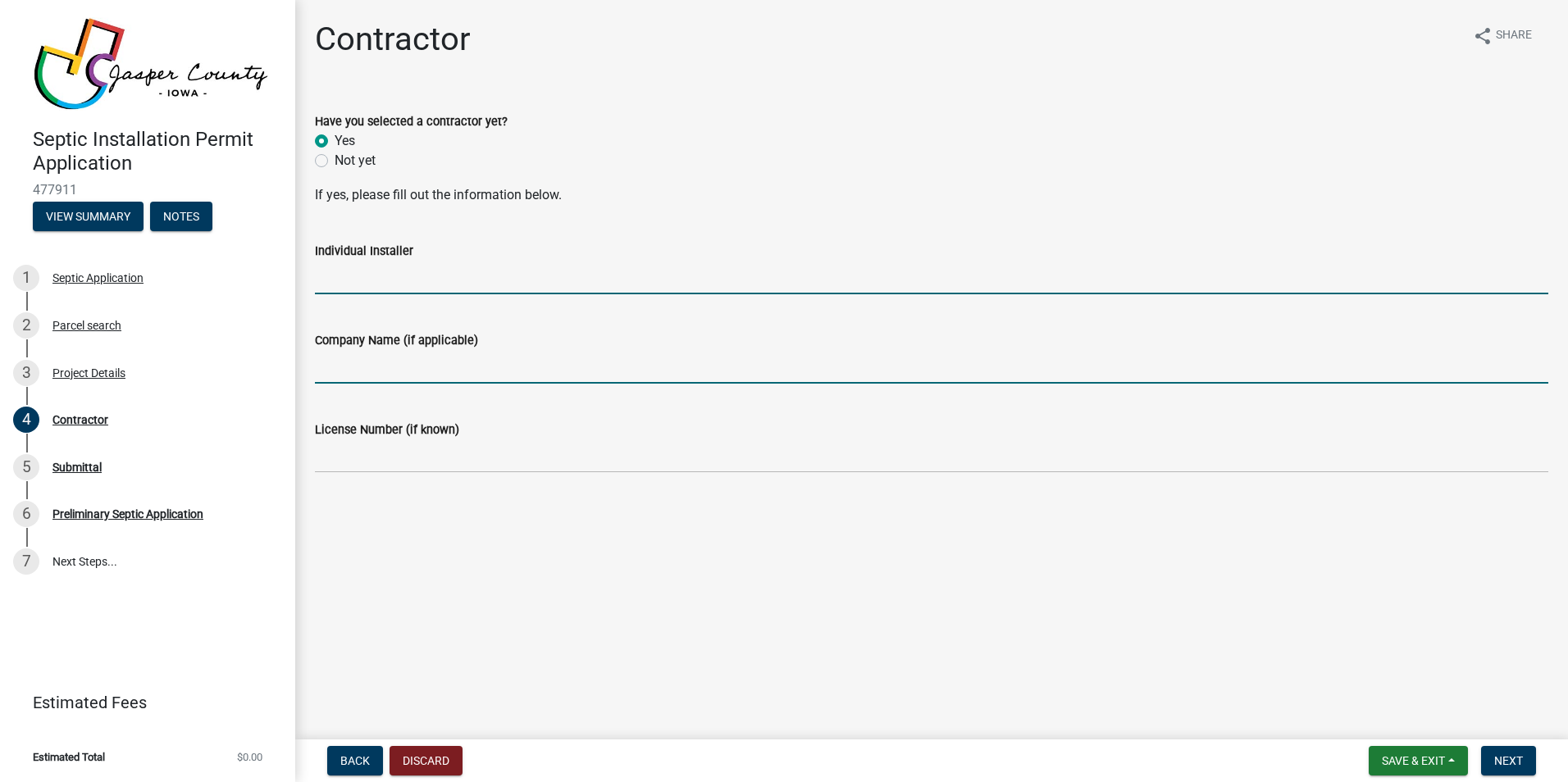
click at [385, 357] on input "Company Name (if applicable)" at bounding box center [932, 367] width 1233 height 34
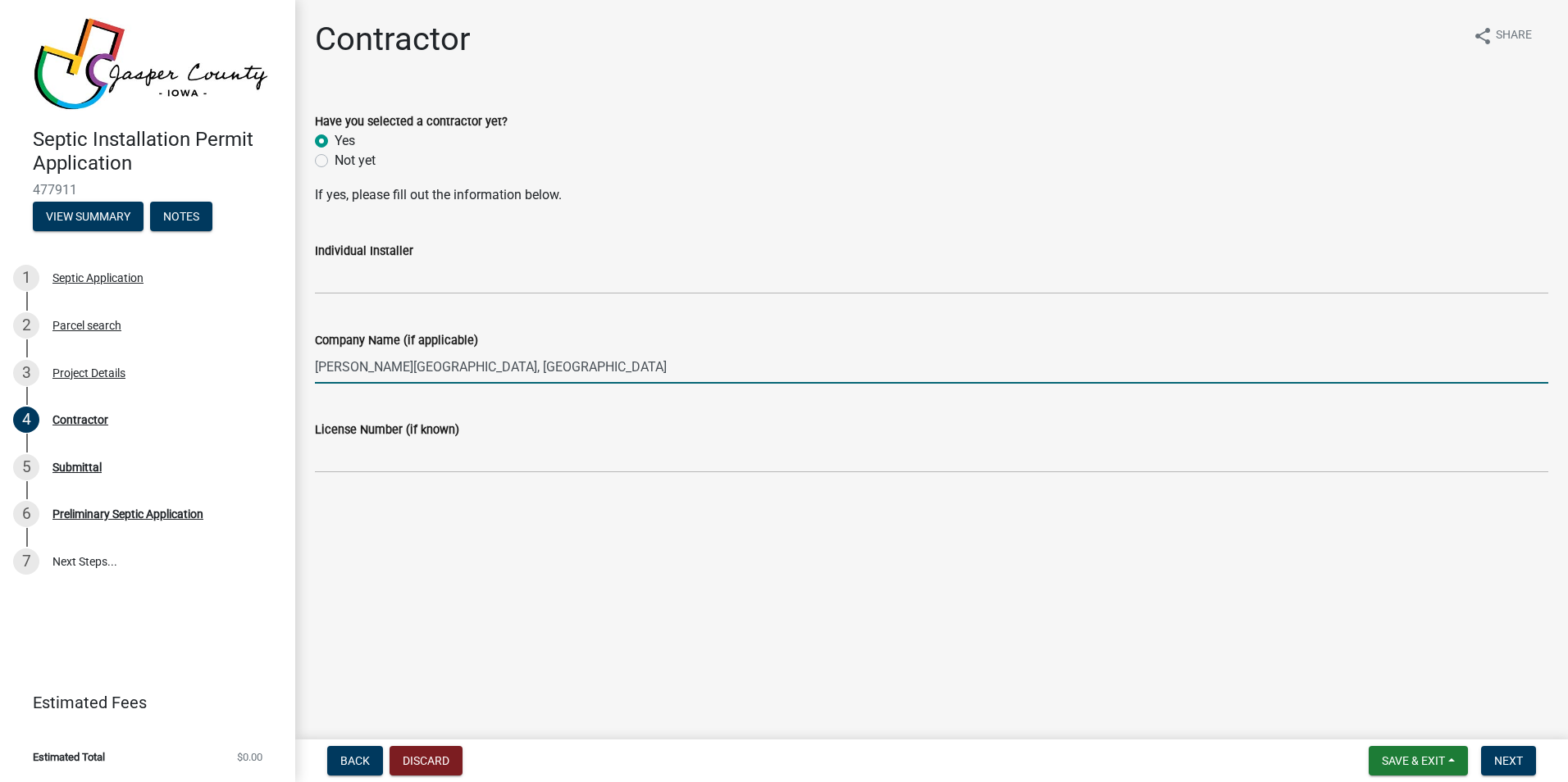
type input "[PERSON_NAME][GEOGRAPHIC_DATA], [GEOGRAPHIC_DATA]"
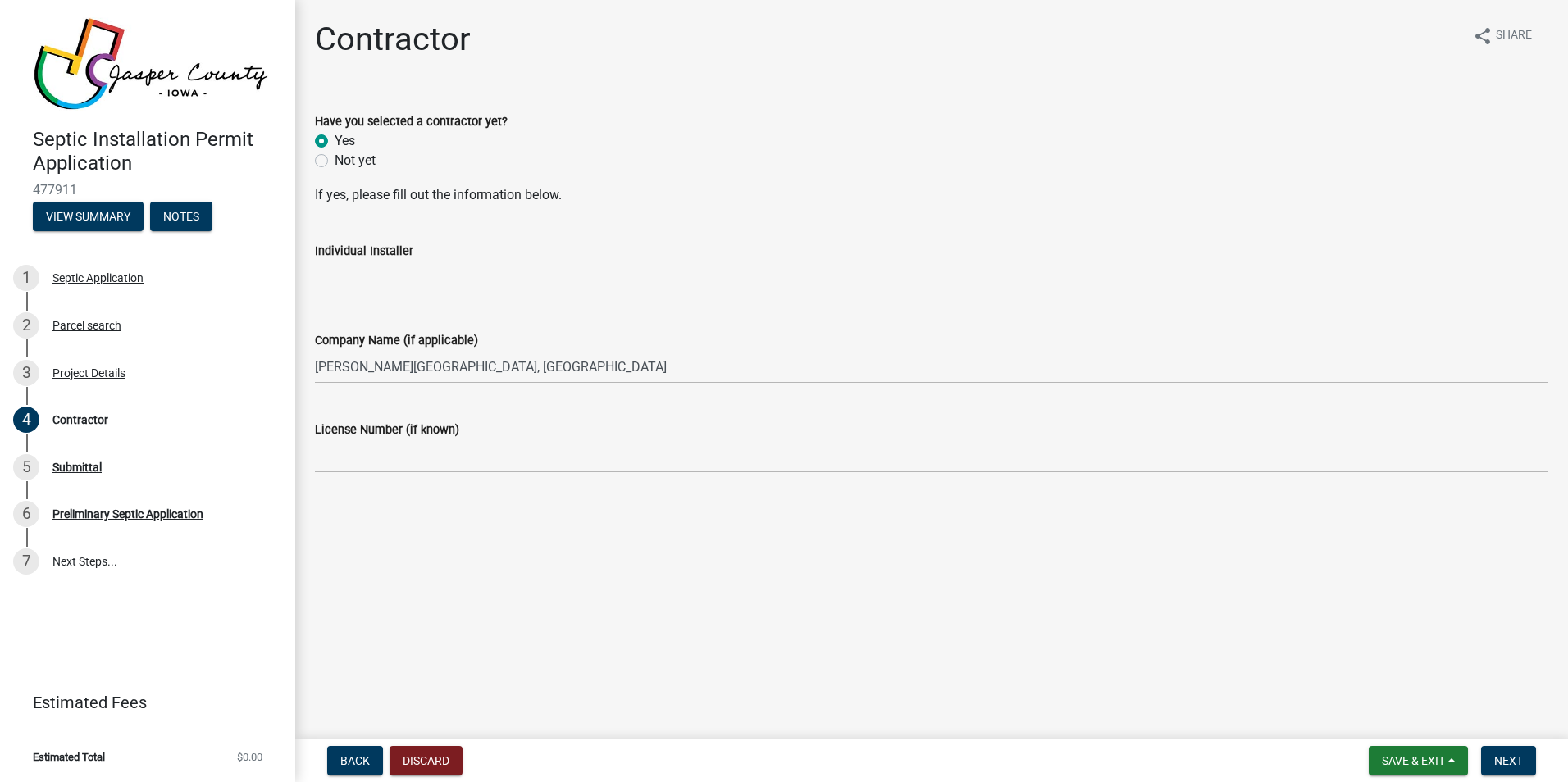
click at [1062, 620] on main "Contractor share Share Have you selected a contractor yet? Yes Not yet If yes, …" at bounding box center [932, 366] width 1273 height 733
click at [1516, 761] on span "Next" at bounding box center [1508, 761] width 29 height 13
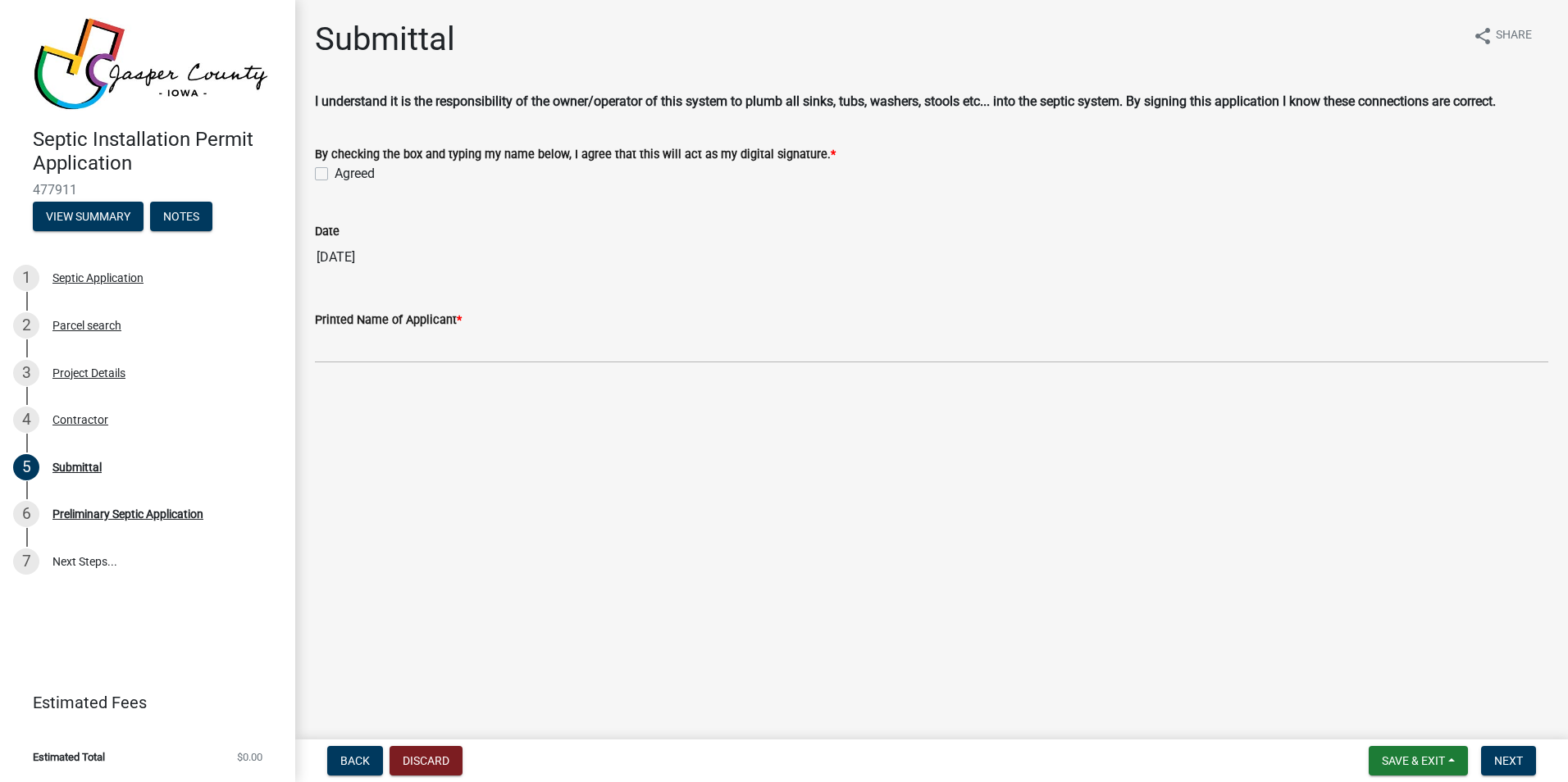
click at [335, 176] on label "Agreed" at bounding box center [354, 174] width 40 height 20
click at [335, 175] on input "Agreed" at bounding box center [339, 169] width 10 height 10
checkbox input "true"
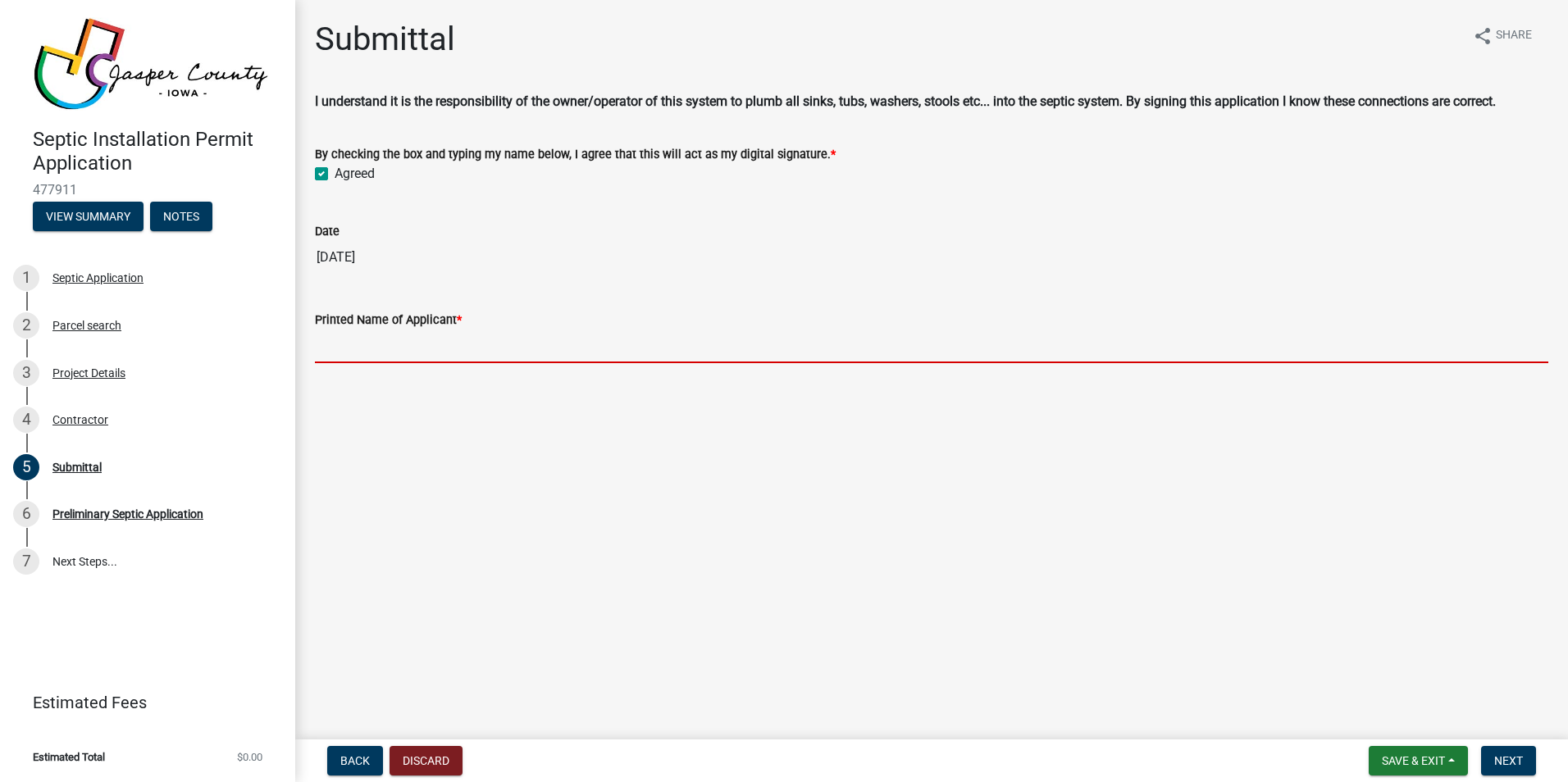
click at [373, 336] on input "Printed Name of Applicant *" at bounding box center [932, 347] width 1233 height 34
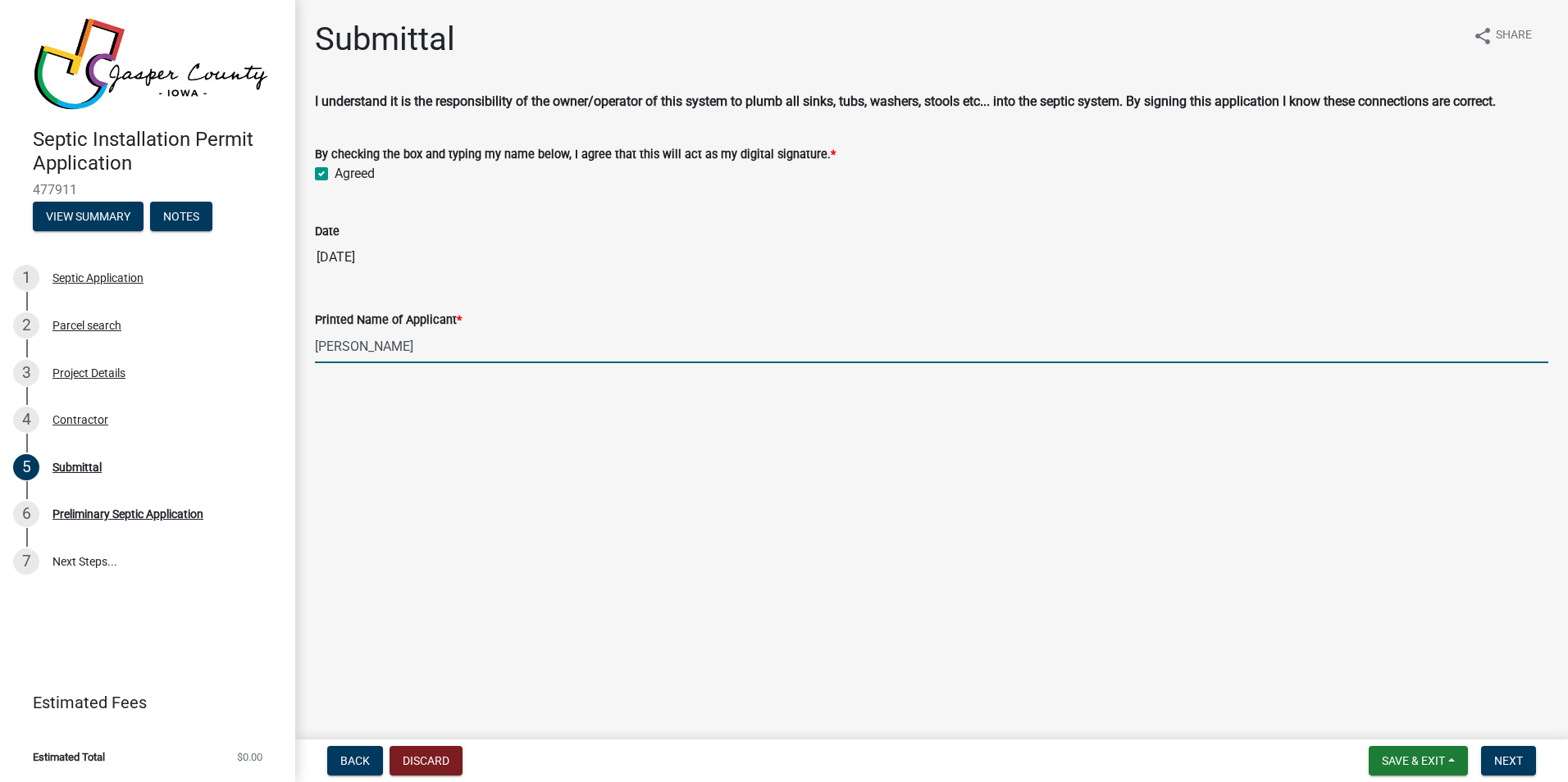
type input "[PERSON_NAME]"
click at [392, 475] on main "Submittal share Share I understand it is the responsibility of the owner/operat…" at bounding box center [932, 366] width 1273 height 733
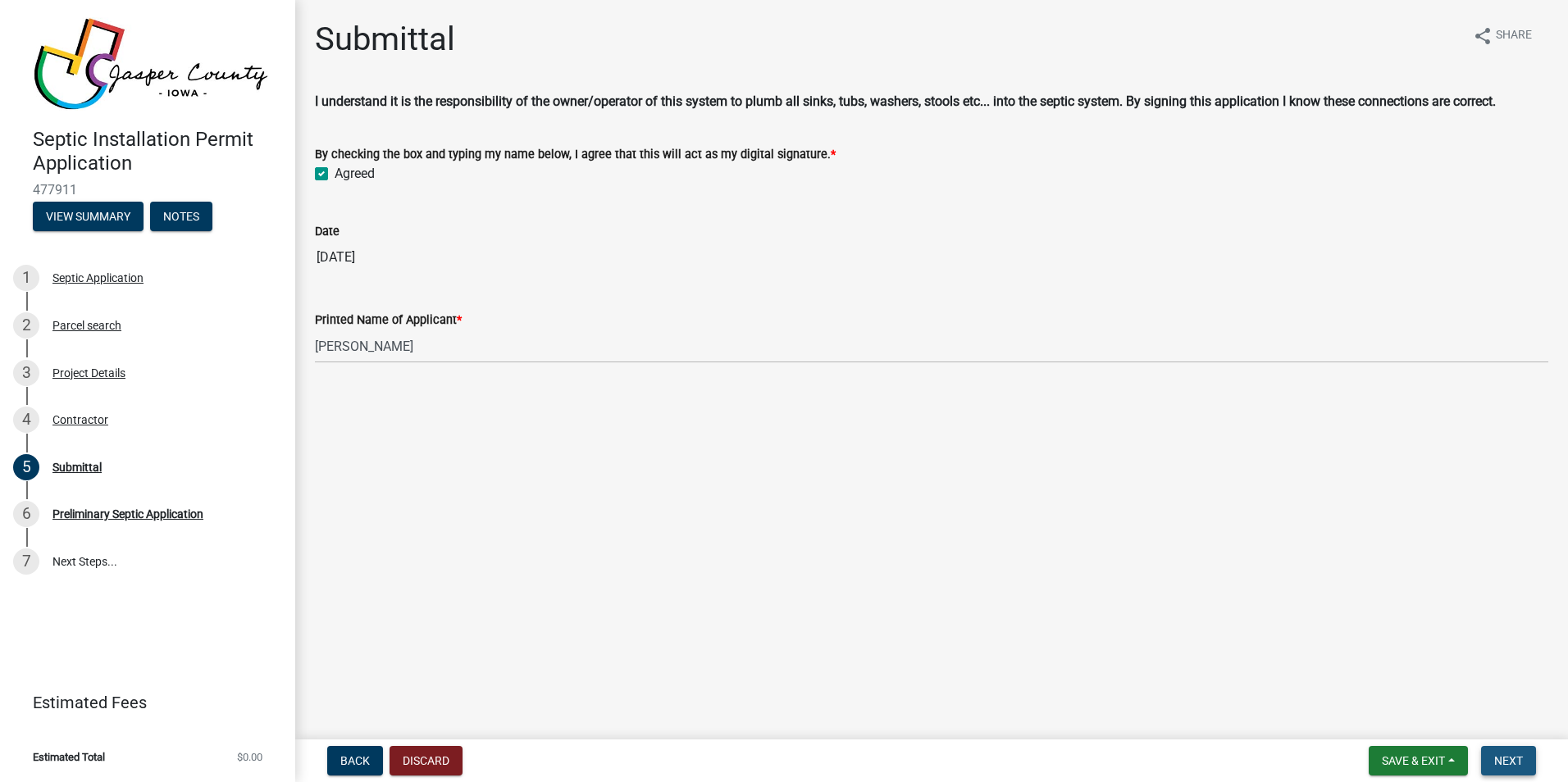
click at [1499, 761] on span "Next" at bounding box center [1508, 761] width 29 height 13
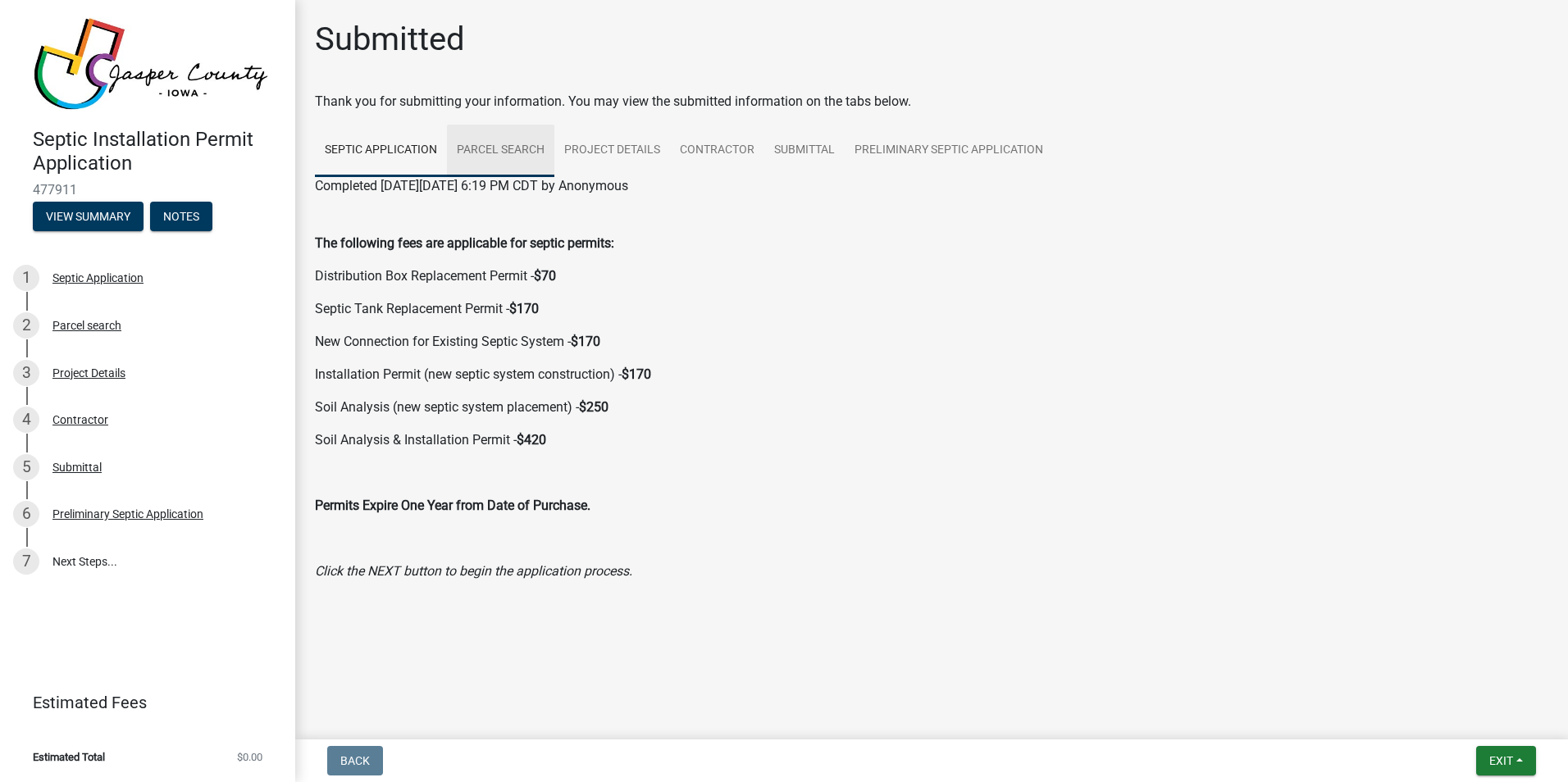
click at [491, 147] on link "Parcel search" at bounding box center [500, 150] width 107 height 52
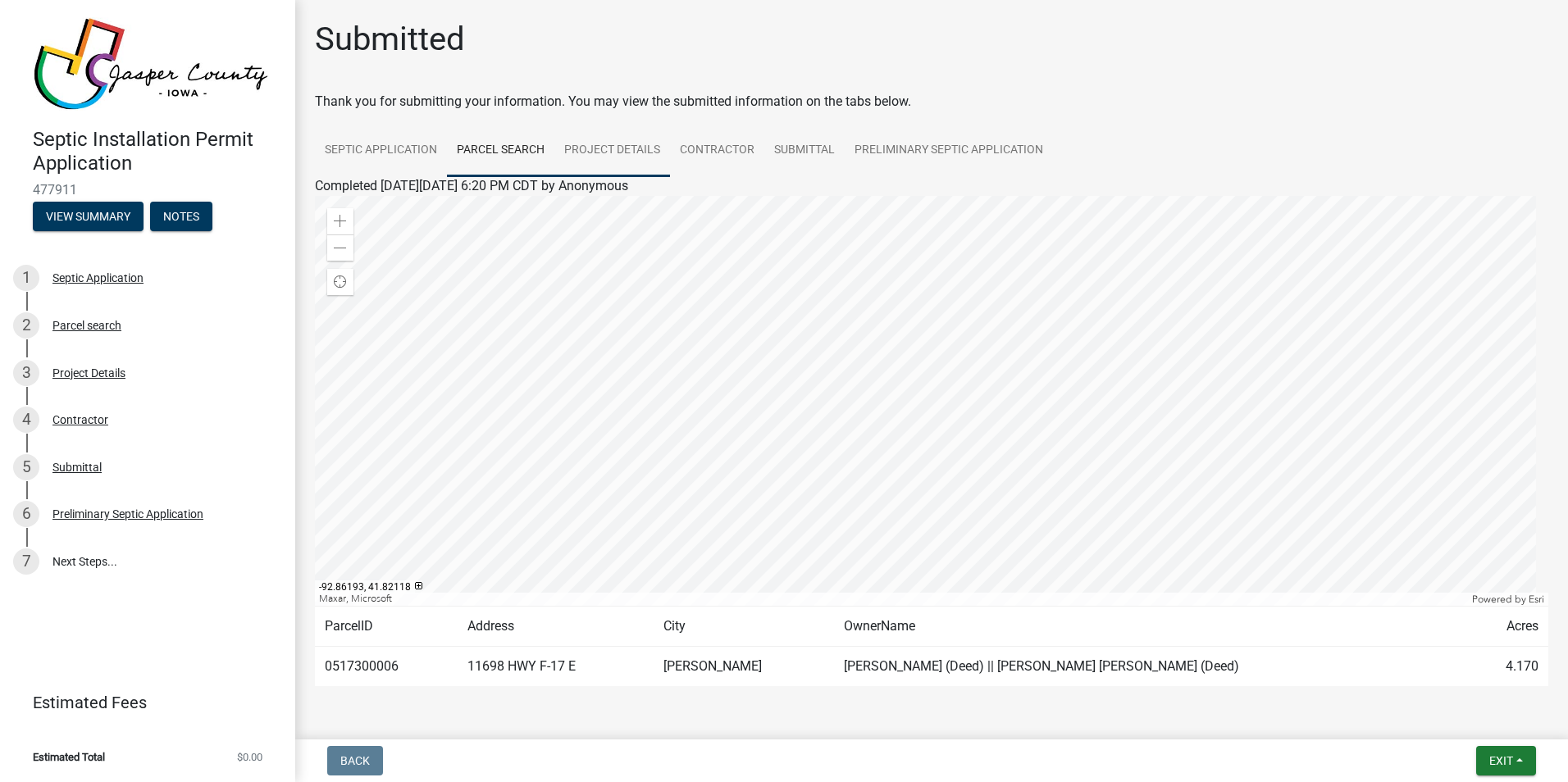
click at [602, 150] on link "Project Details" at bounding box center [612, 150] width 116 height 52
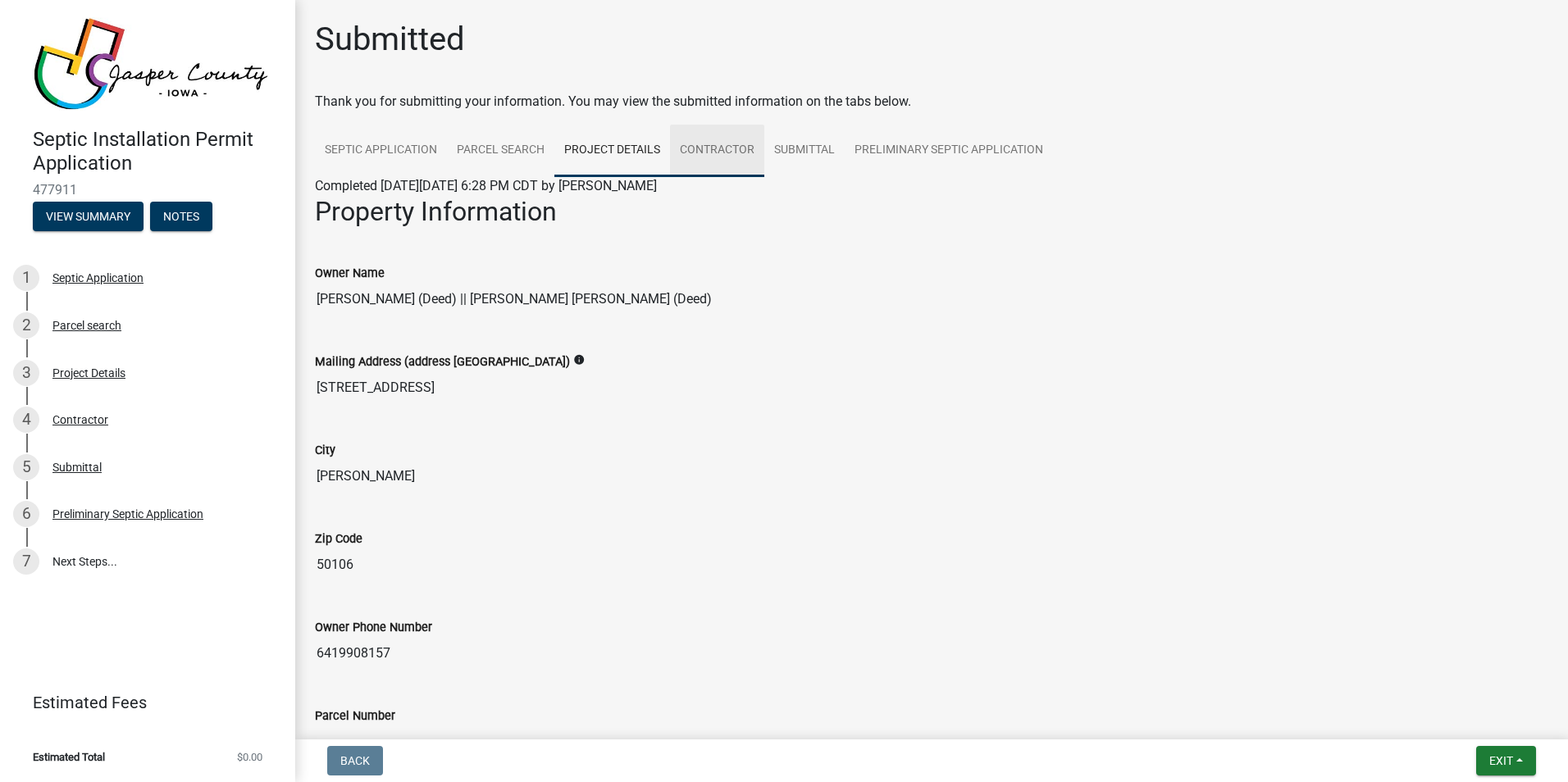
click at [733, 146] on link "Contractor" at bounding box center [717, 150] width 94 height 52
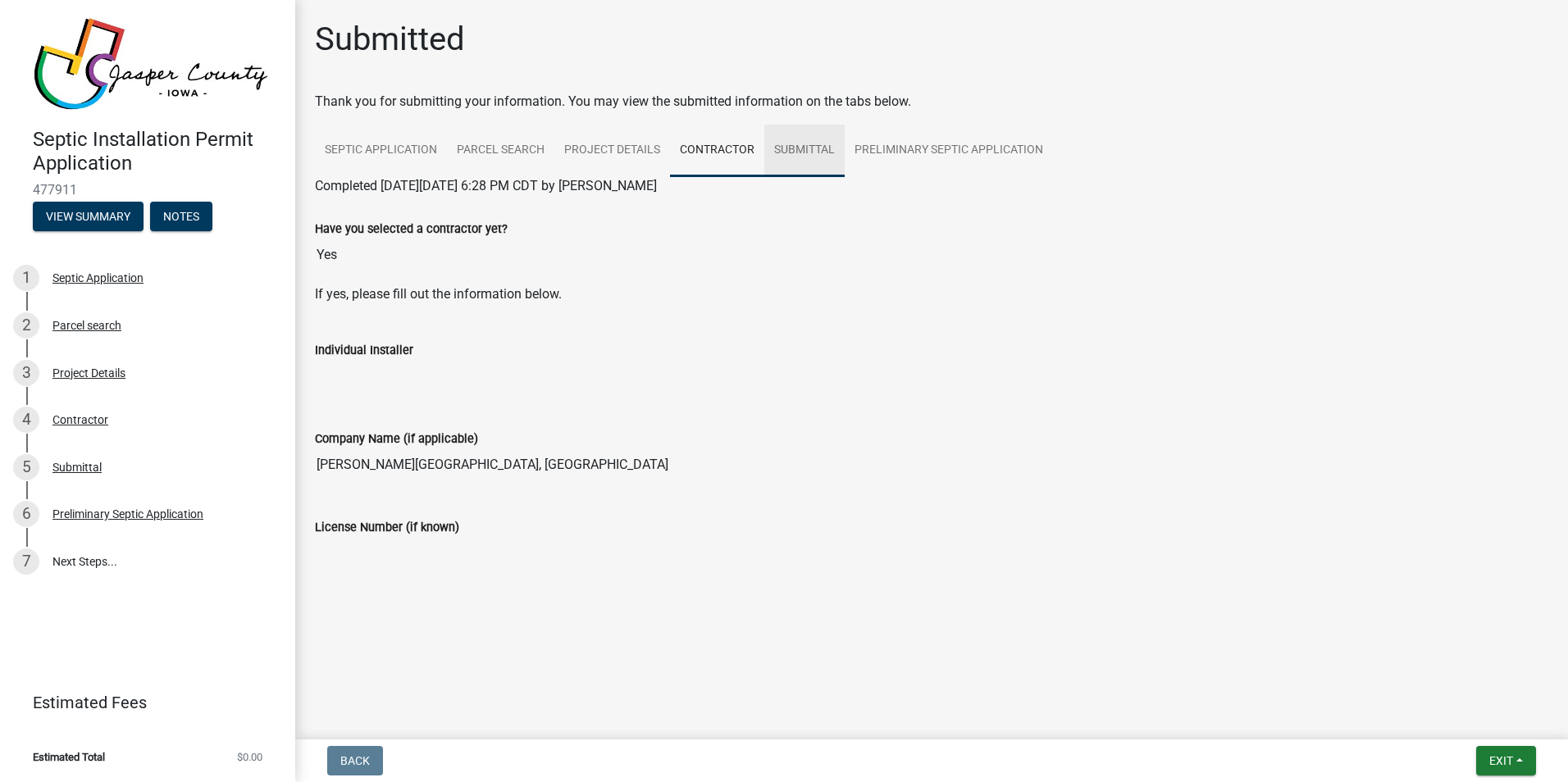
click at [796, 153] on link "Submittal" at bounding box center [805, 150] width 80 height 52
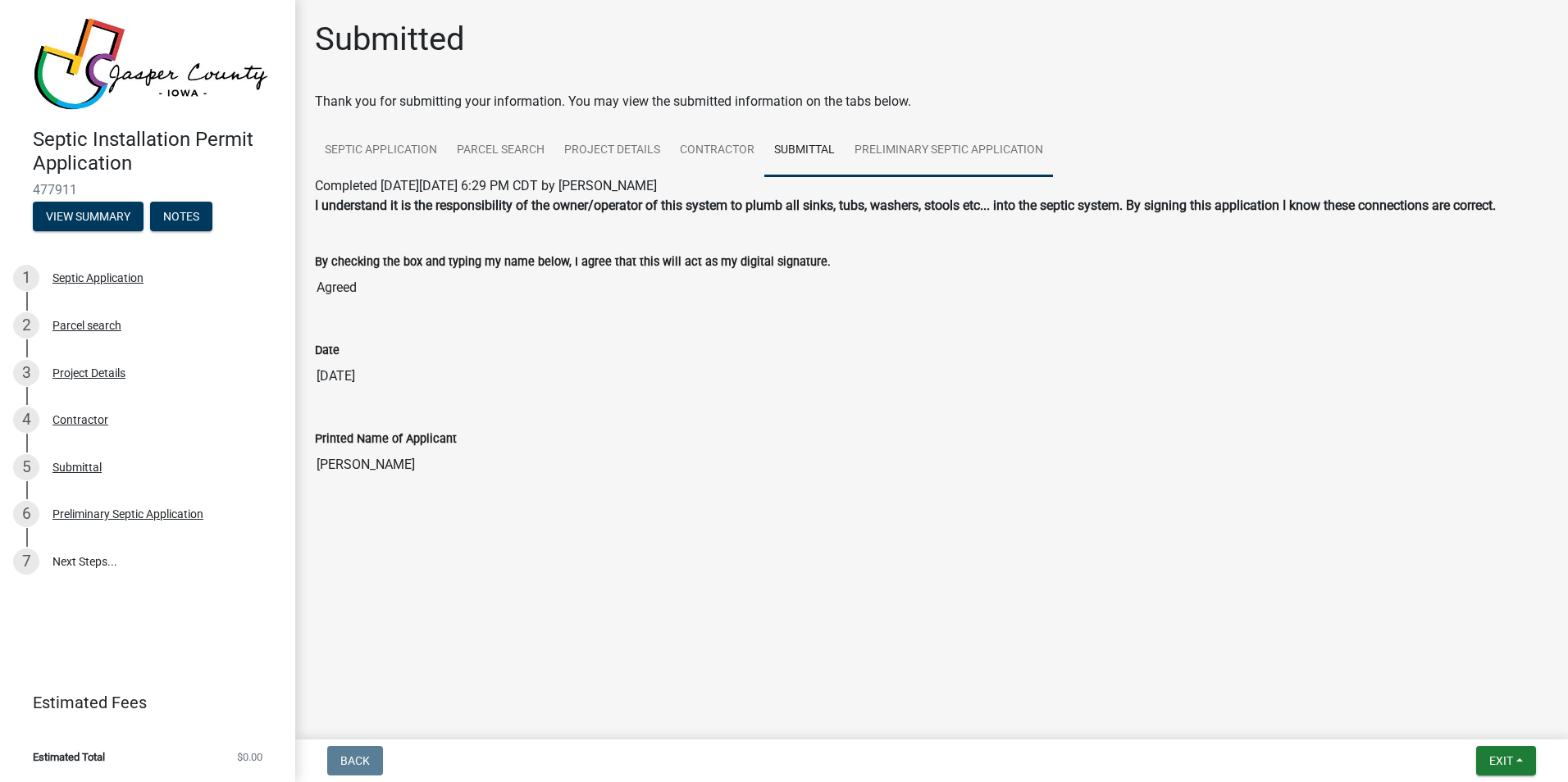
click at [909, 152] on link "Preliminary Septic Application" at bounding box center [948, 150] width 208 height 52
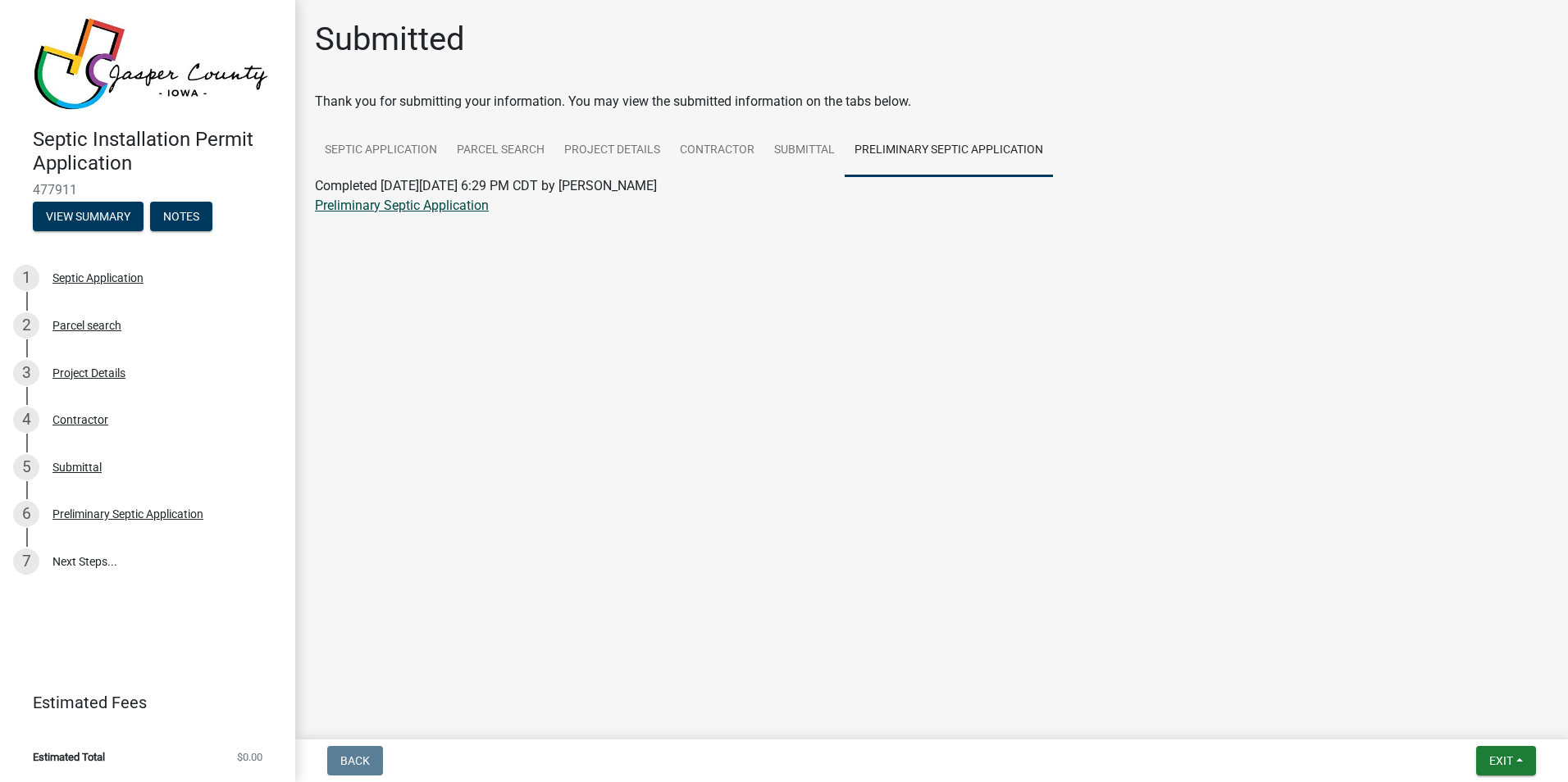
click at [397, 203] on link "Preliminary Septic Application" at bounding box center [402, 206] width 174 height 16
click at [1505, 762] on span "Exit" at bounding box center [1501, 761] width 23 height 13
click at [1462, 725] on button "Save & Exit" at bounding box center [1471, 718] width 131 height 39
